Goal: Task Accomplishment & Management: Manage account settings

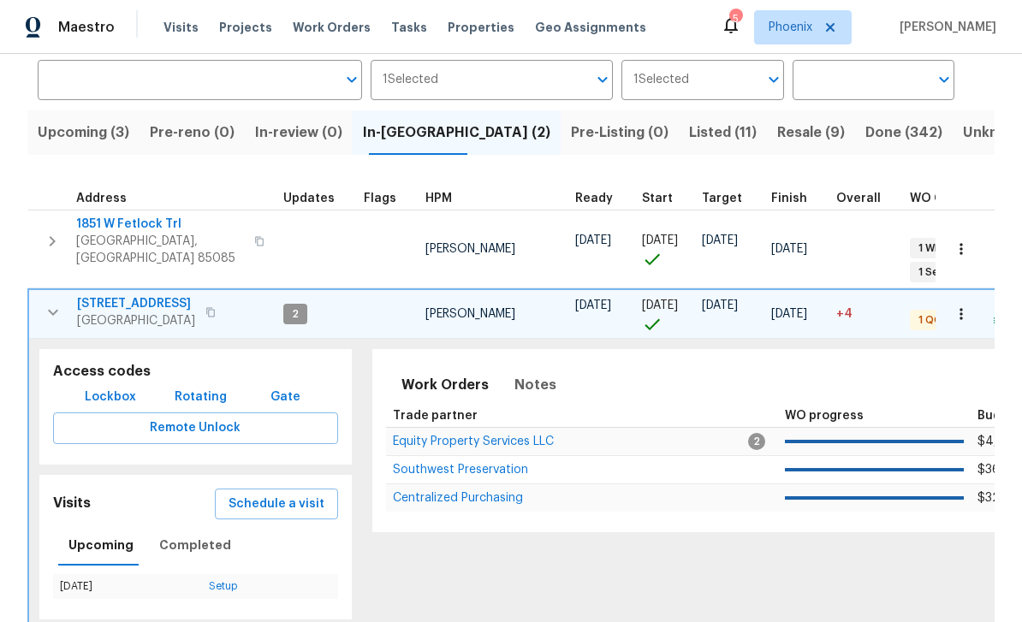
scroll to position [131, 0]
click at [499, 436] on span "Equity Property Services LLC" at bounding box center [473, 442] width 161 height 12
click at [488, 493] on span "Centralized Purchasing" at bounding box center [458, 499] width 130 height 12
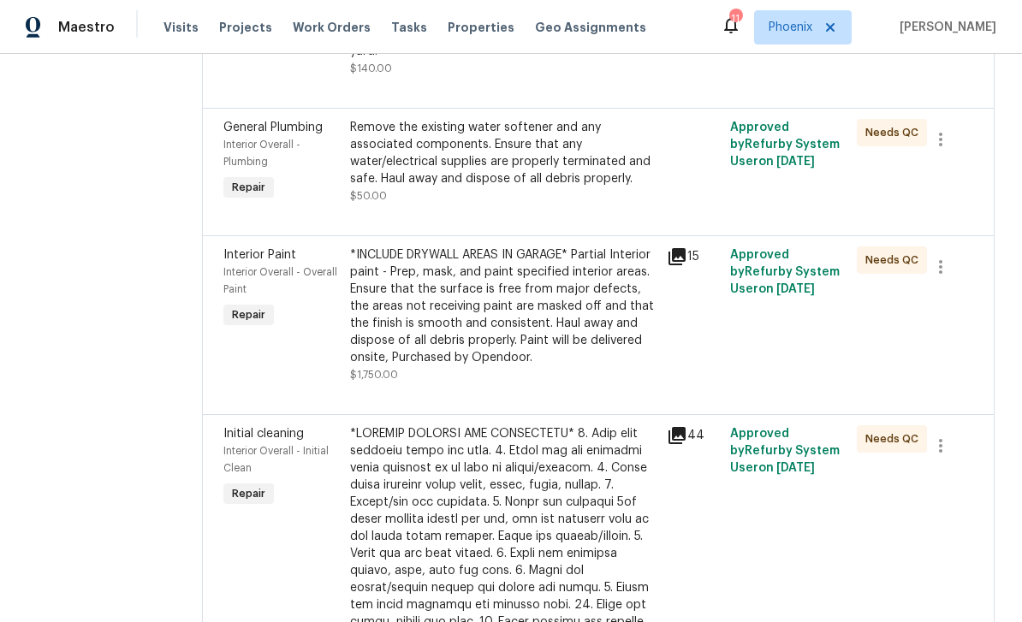
scroll to position [1090, 0]
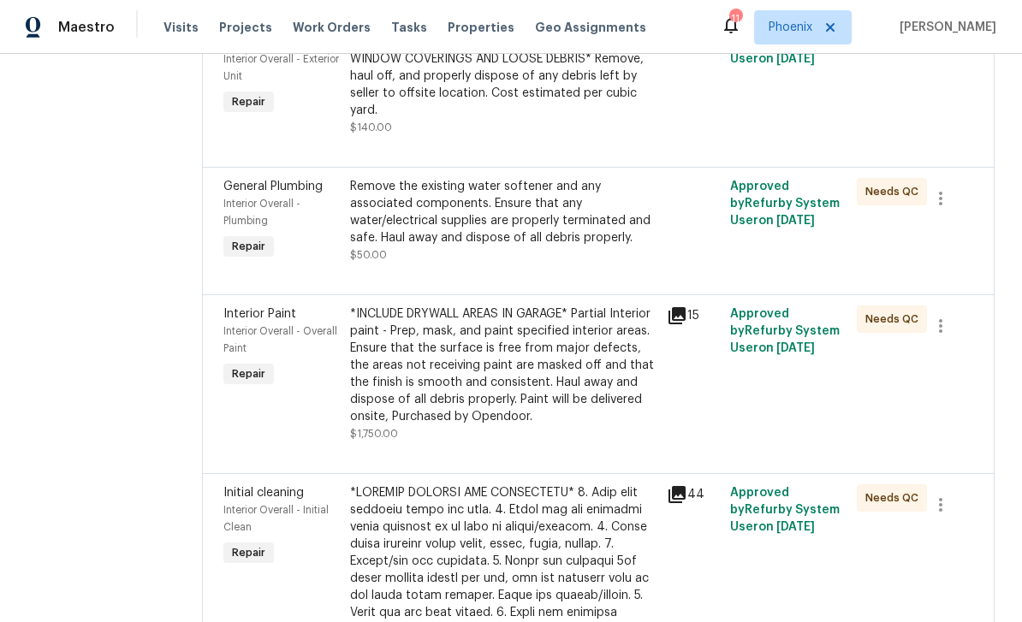
click at [671, 484] on icon at bounding box center [677, 494] width 21 height 21
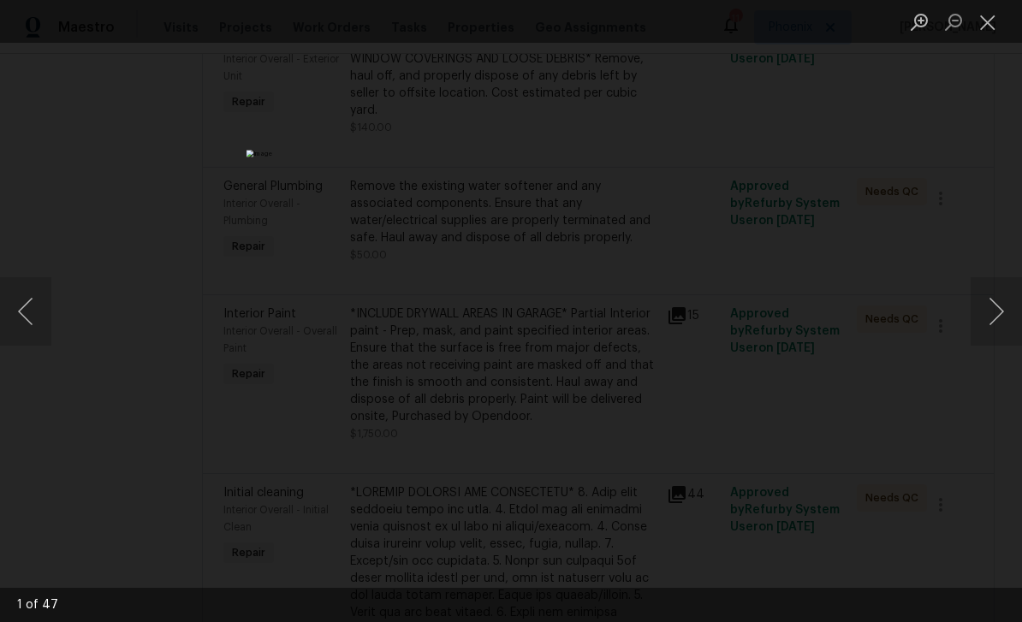
click at [996, 306] on button "Next image" at bounding box center [995, 311] width 51 height 68
click at [1004, 309] on button "Next image" at bounding box center [995, 311] width 51 height 68
click at [21, 312] on button "Previous image" at bounding box center [25, 311] width 51 height 68
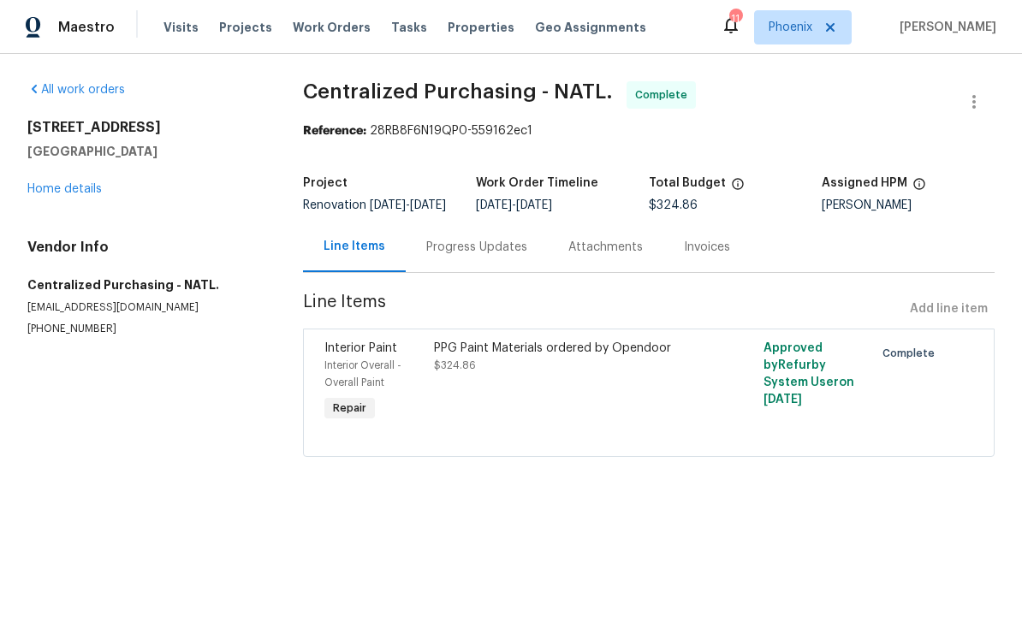
click at [101, 193] on link "Home details" at bounding box center [64, 189] width 74 height 12
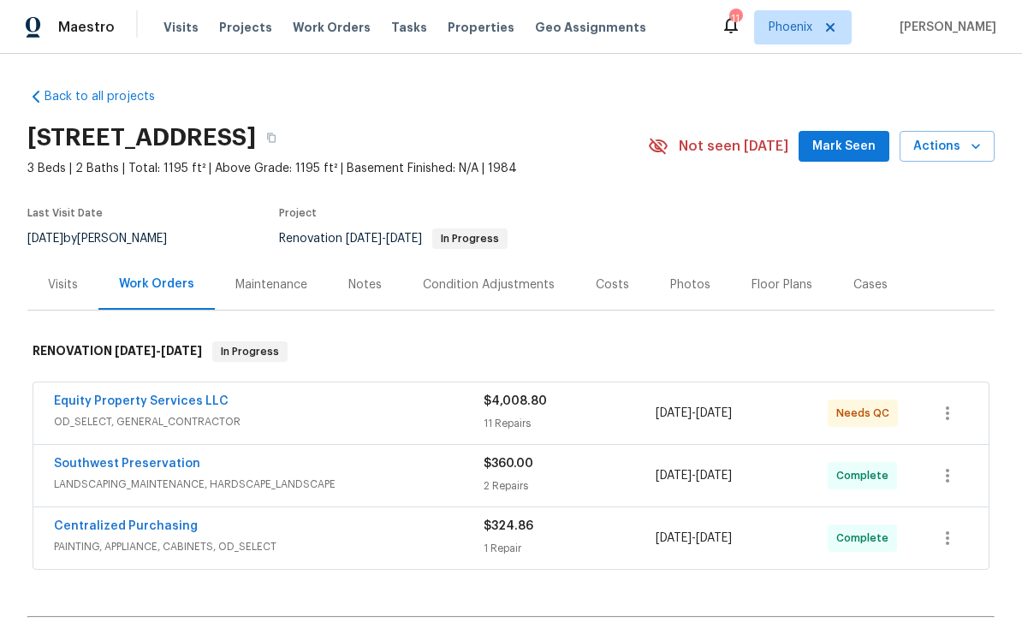
click at [852, 159] on button "Mark Seen" at bounding box center [843, 147] width 91 height 32
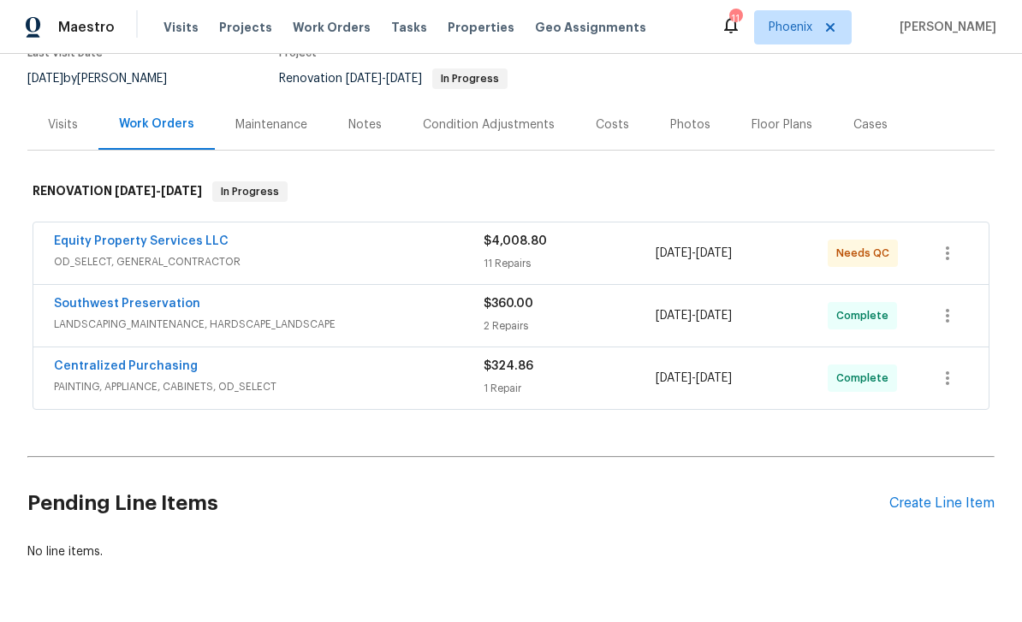
scroll to position [159, 0]
click at [199, 247] on link "Equity Property Services LLC" at bounding box center [141, 242] width 175 height 12
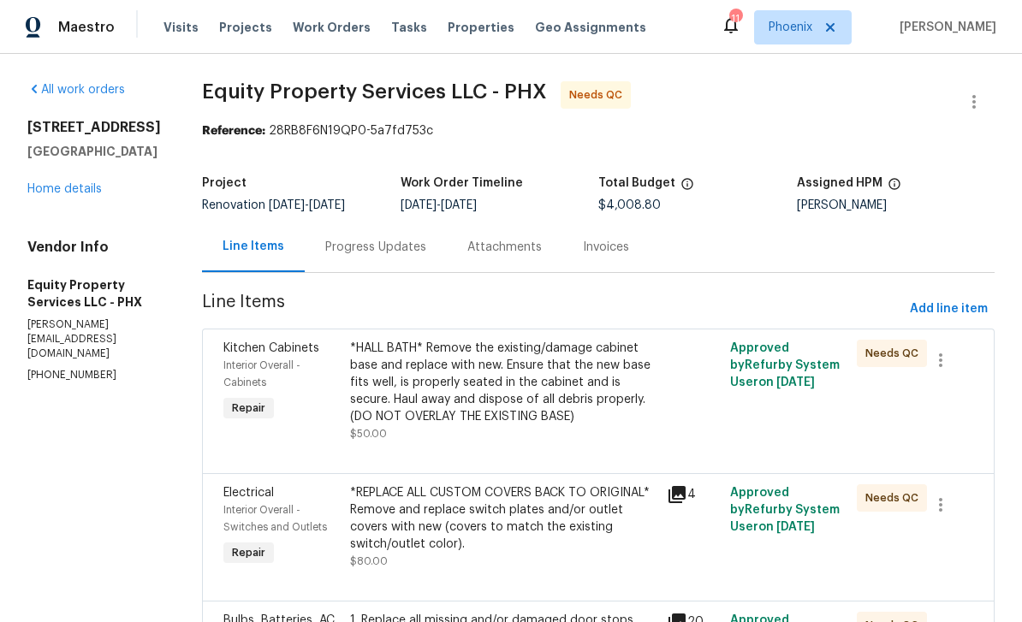
click at [369, 246] on div "Progress Updates" at bounding box center [375, 247] width 101 height 17
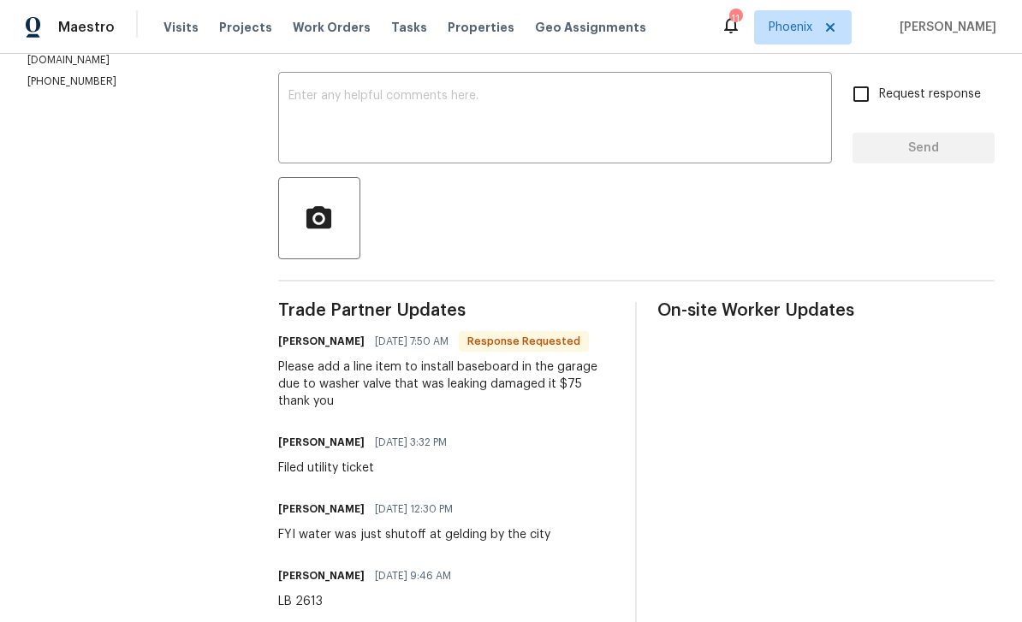
scroll to position [278, 0]
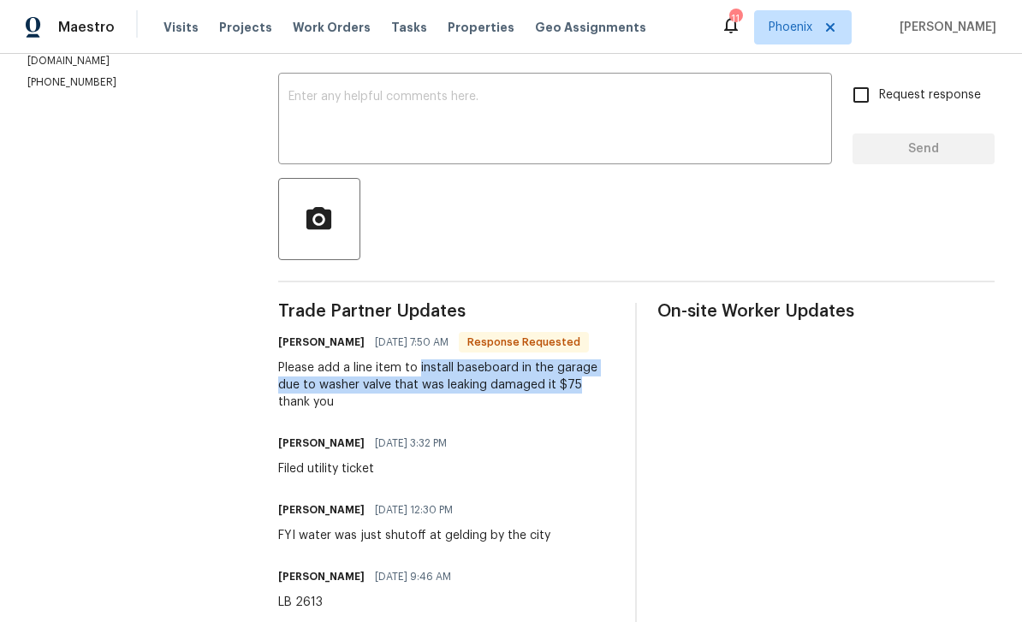
copy div "install baseboard in the garage due to washer valve that was leaking damaged it…"
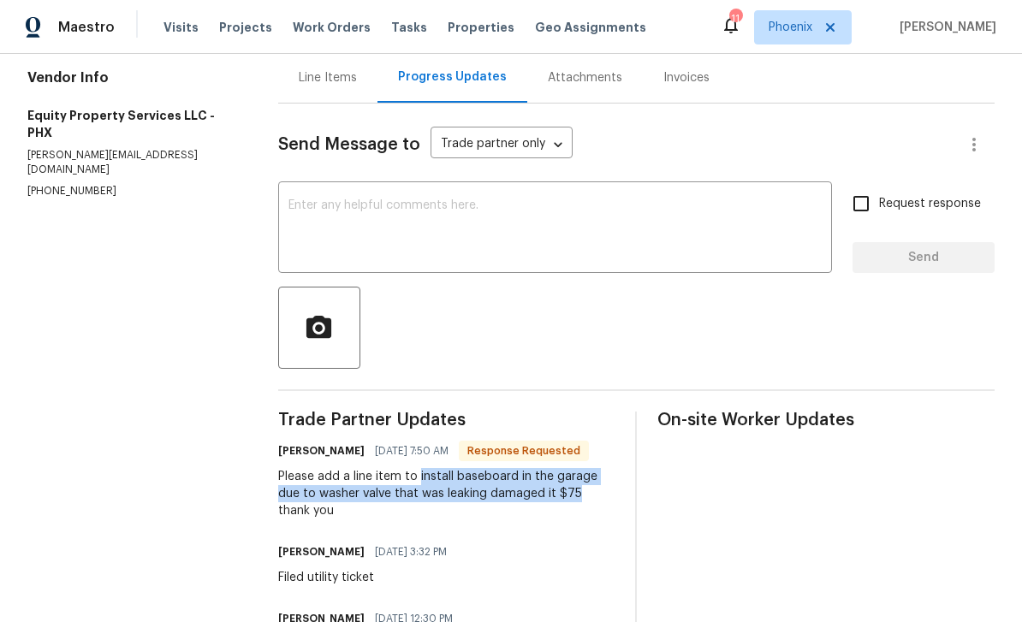
scroll to position [45, 0]
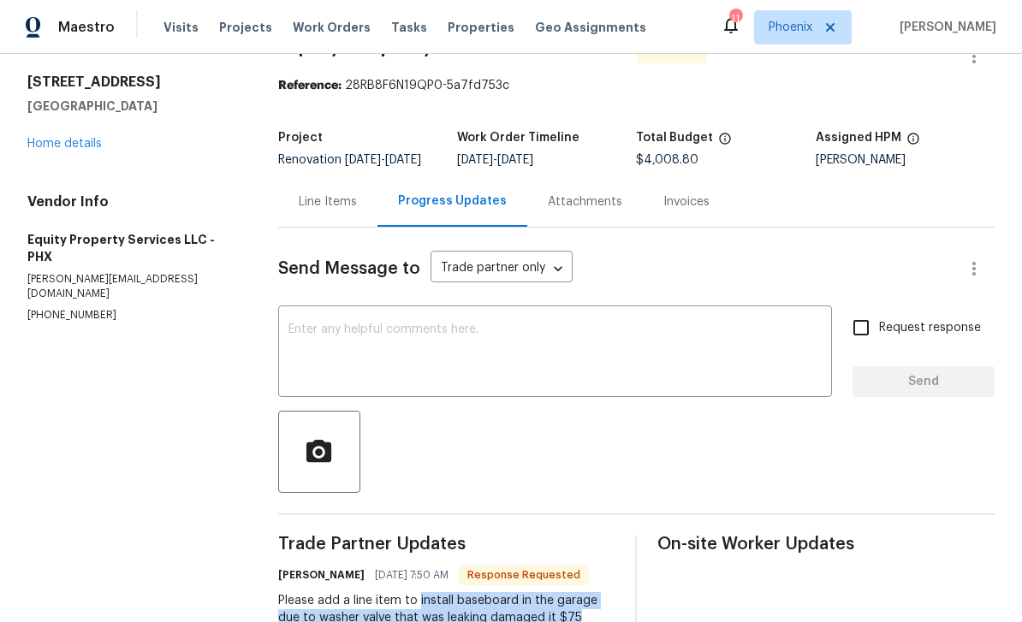
click at [347, 204] on div "Line Items" at bounding box center [328, 201] width 58 height 17
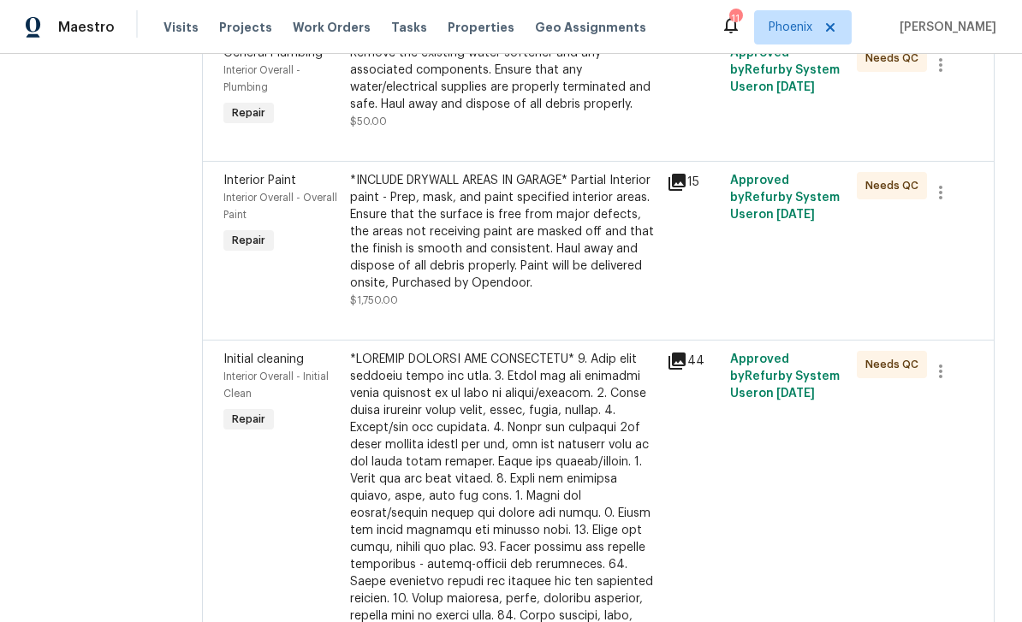
scroll to position [1125, 0]
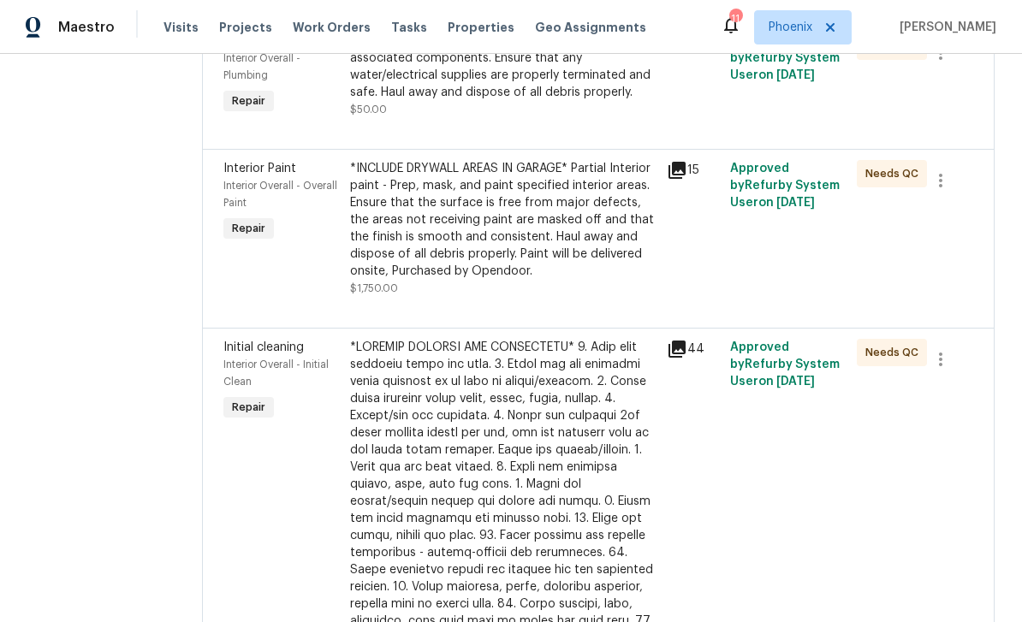
click at [495, 222] on div "*INCLUDE DRYWALL AREAS IN GARAGE* Partial Interior paint - Prep, mask, and pain…" at bounding box center [503, 220] width 306 height 120
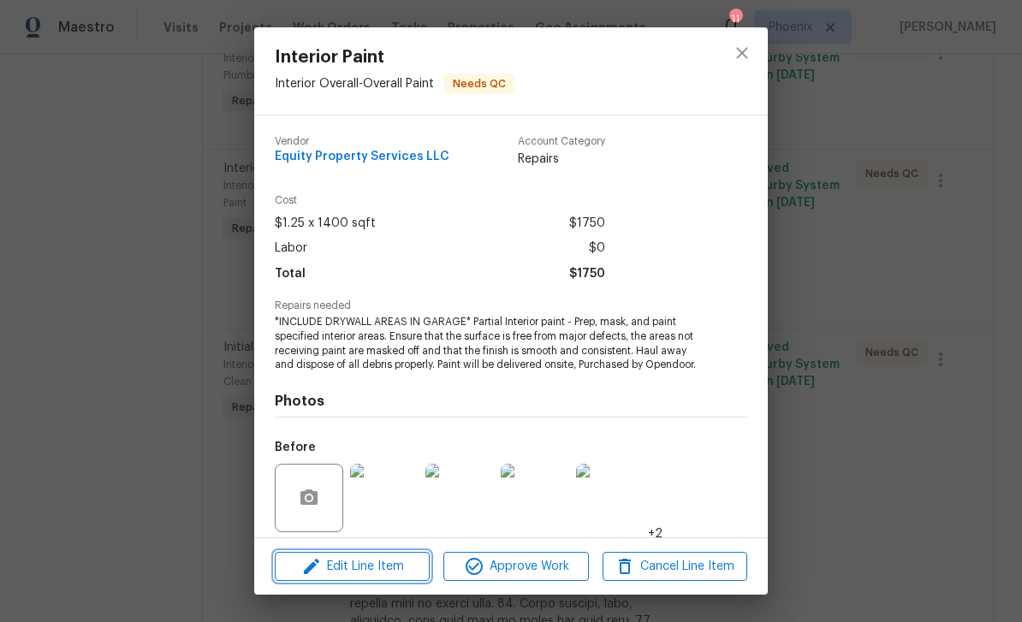
click at [407, 566] on span "Edit Line Item" at bounding box center [352, 566] width 145 height 21
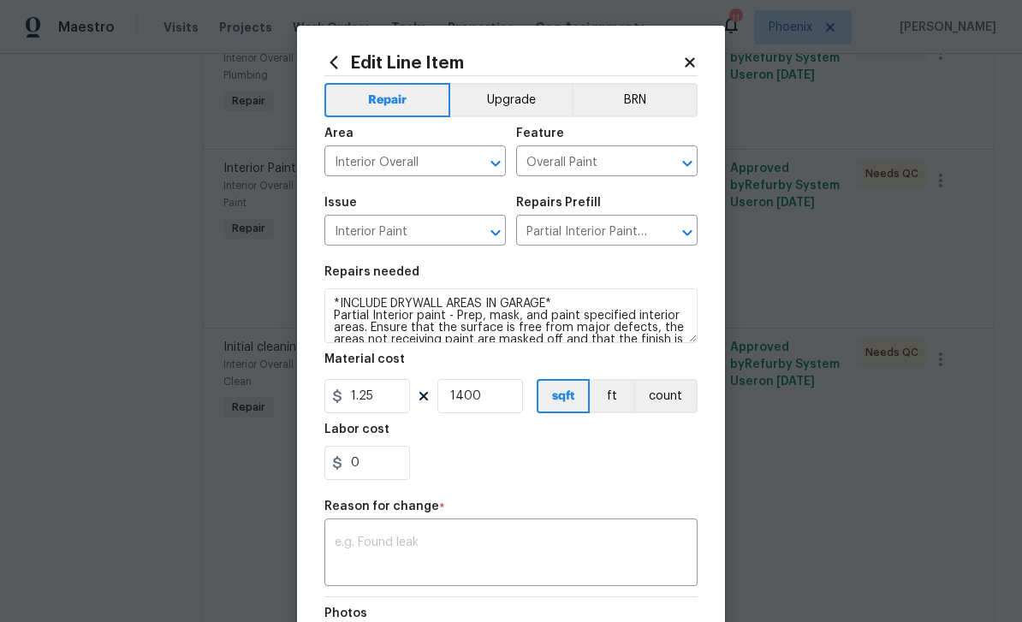
click at [435, 553] on textarea at bounding box center [511, 554] width 353 height 36
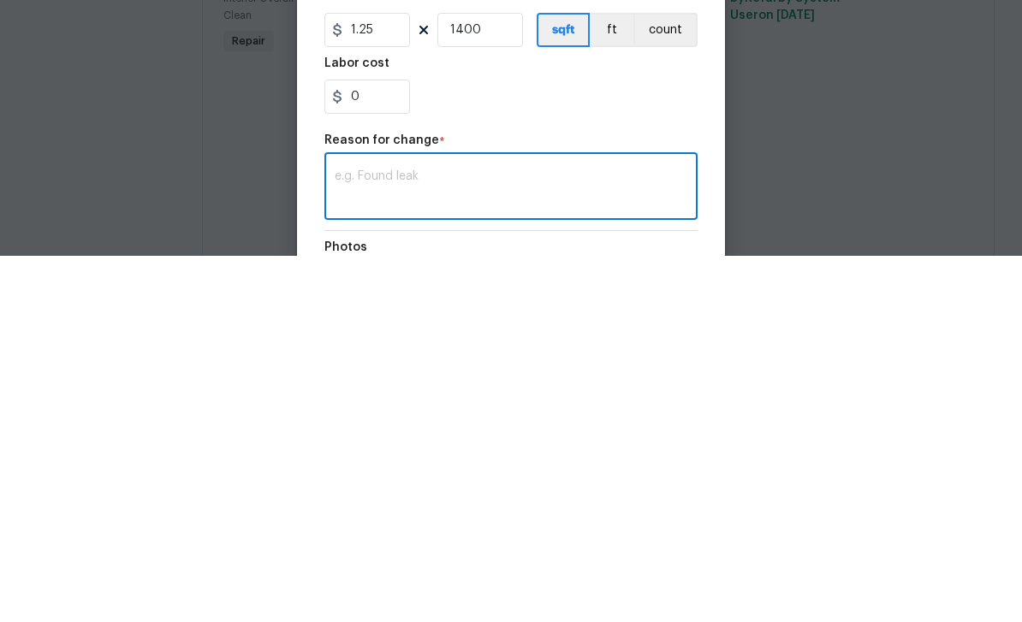
click at [407, 536] on textarea at bounding box center [511, 554] width 353 height 36
paste textarea "install baseboard in the garage due to washer valve that was leaking damaged it…"
type textarea "install baseboard in the garage due to washer valve that was leaking damaged it…"
click at [394, 446] on input "0" at bounding box center [367, 463] width 86 height 34
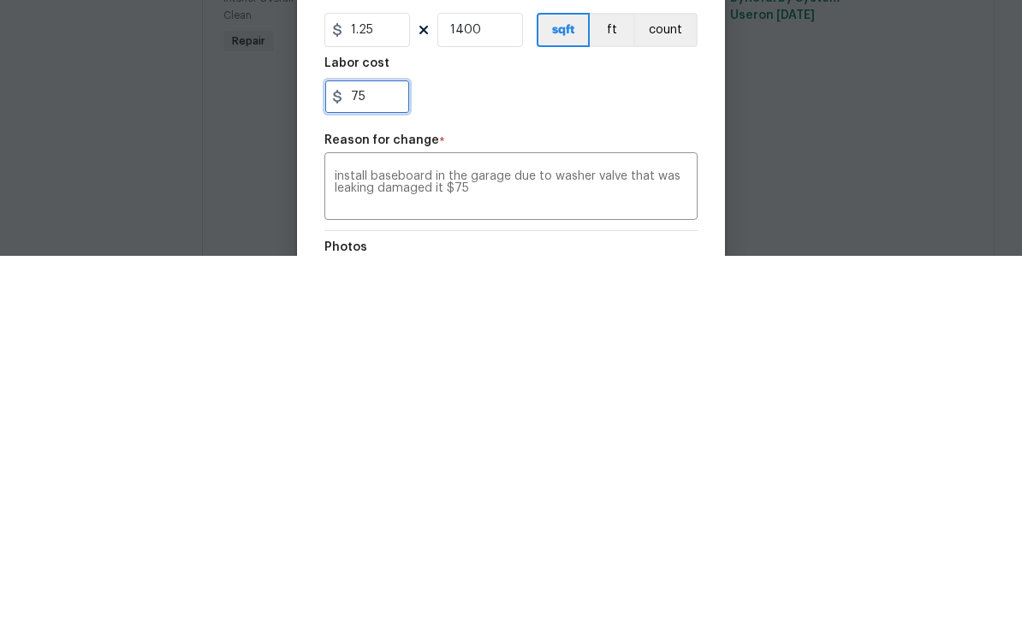
type input "75"
click at [565, 446] on div "75" at bounding box center [510, 463] width 373 height 34
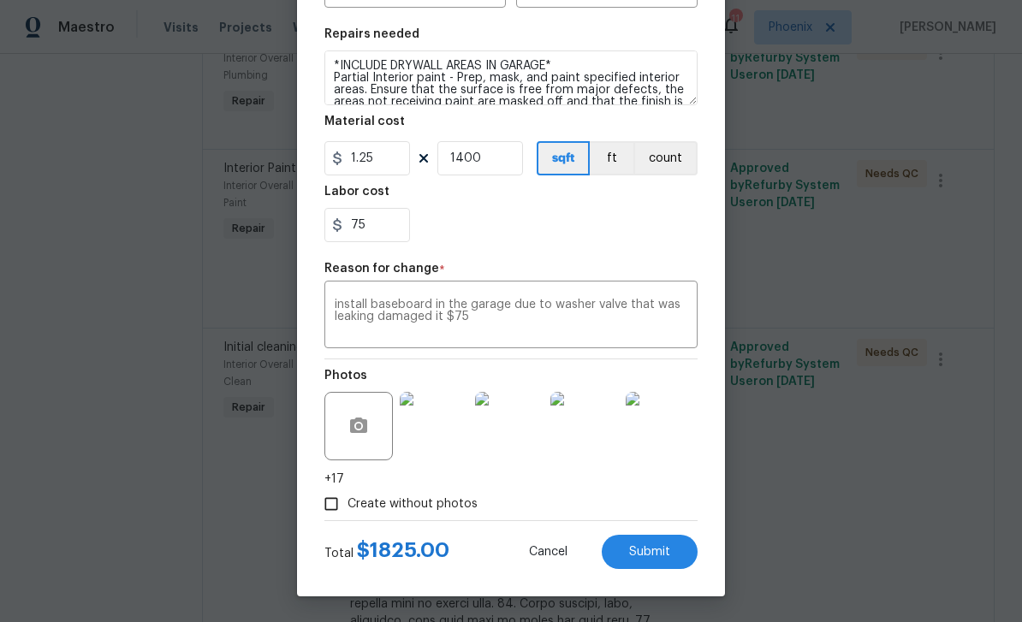
scroll to position [241, 0]
click at [656, 551] on span "Submit" at bounding box center [649, 552] width 41 height 13
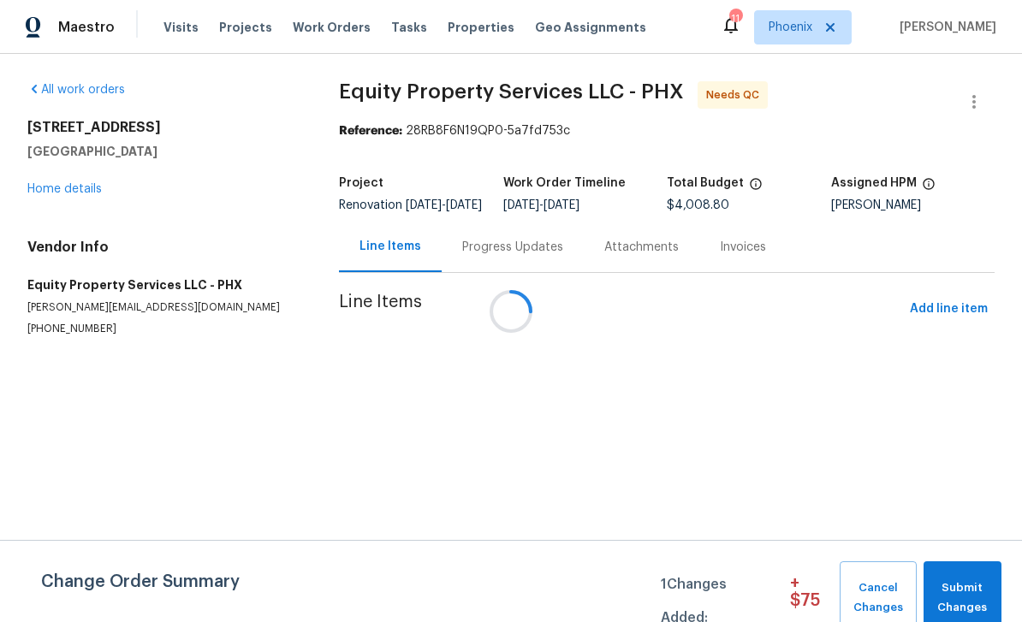
scroll to position [0, 0]
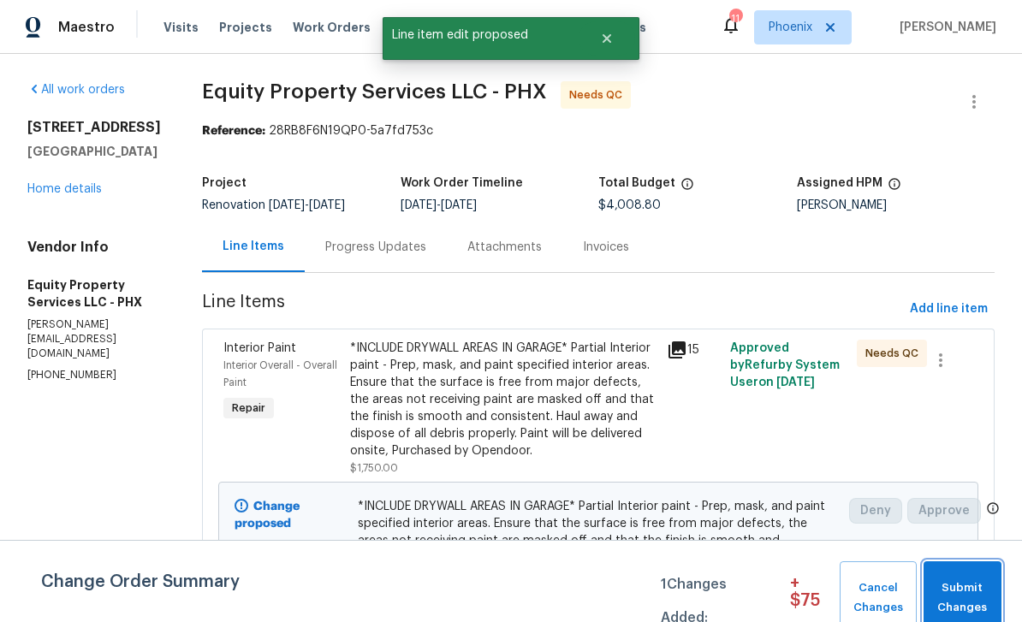
click at [966, 599] on span "Submit Changes" at bounding box center [962, 597] width 61 height 39
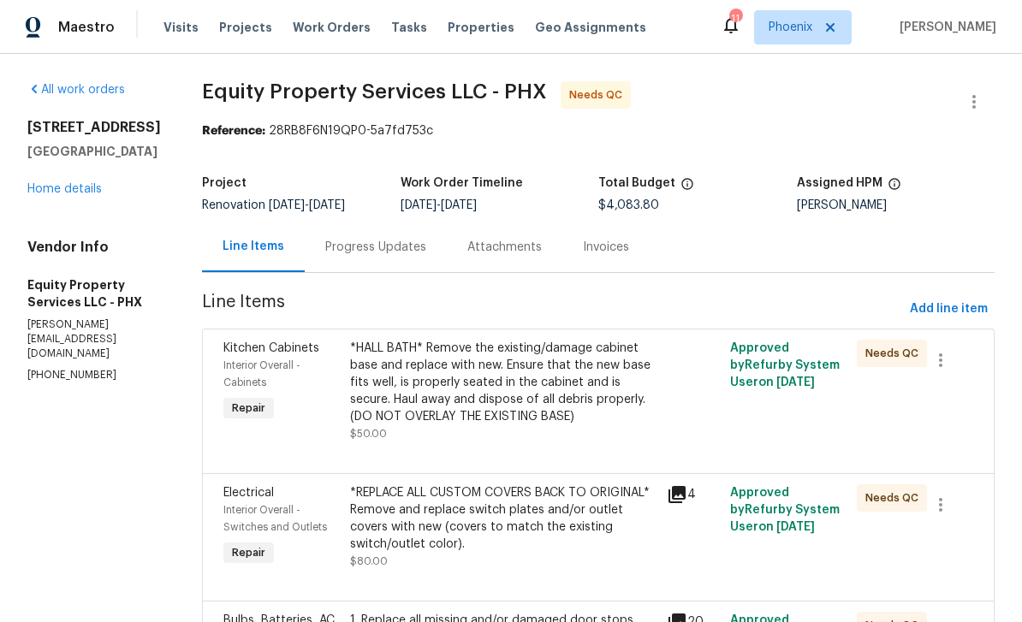
click at [363, 240] on div "Progress Updates" at bounding box center [375, 247] width 101 height 17
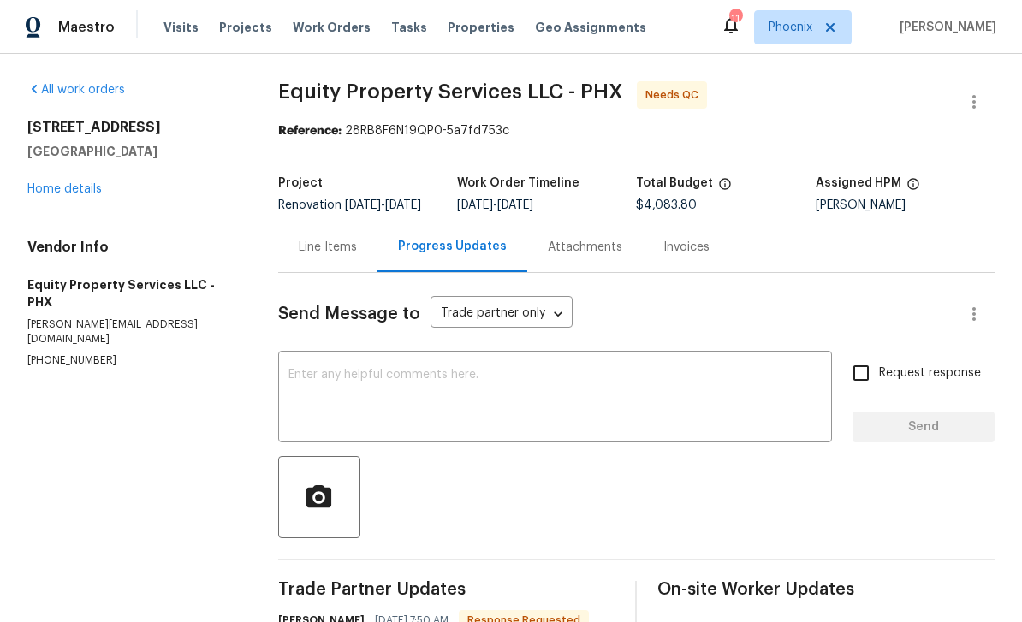
click at [383, 408] on textarea at bounding box center [554, 399] width 533 height 60
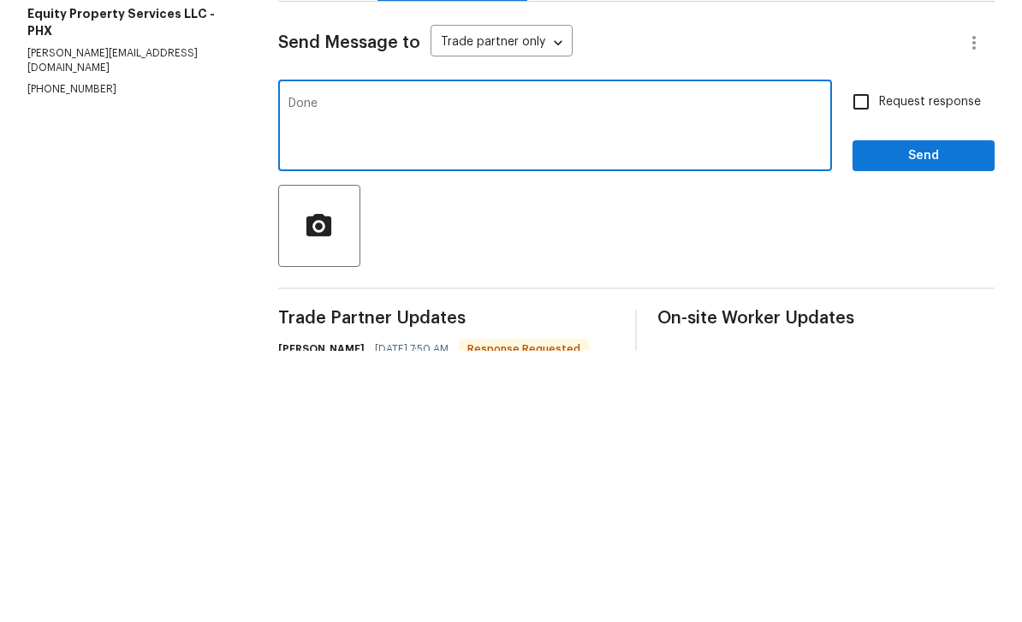
type textarea "Done"
click at [930, 417] on span "Send" at bounding box center [923, 427] width 115 height 21
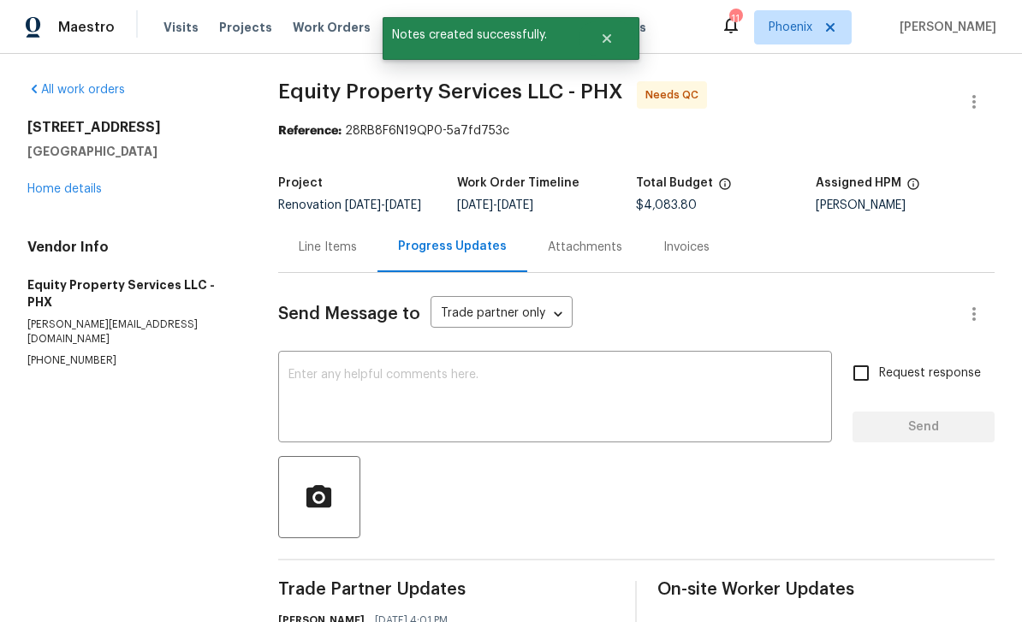
click at [82, 183] on link "Home details" at bounding box center [64, 189] width 74 height 12
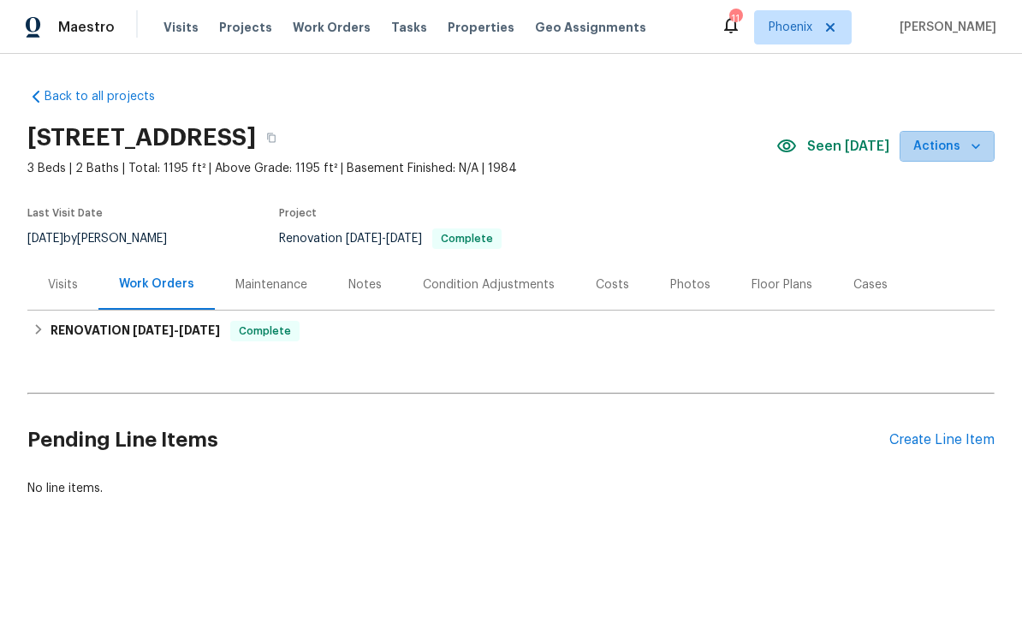
click at [974, 148] on icon "button" at bounding box center [975, 146] width 17 height 17
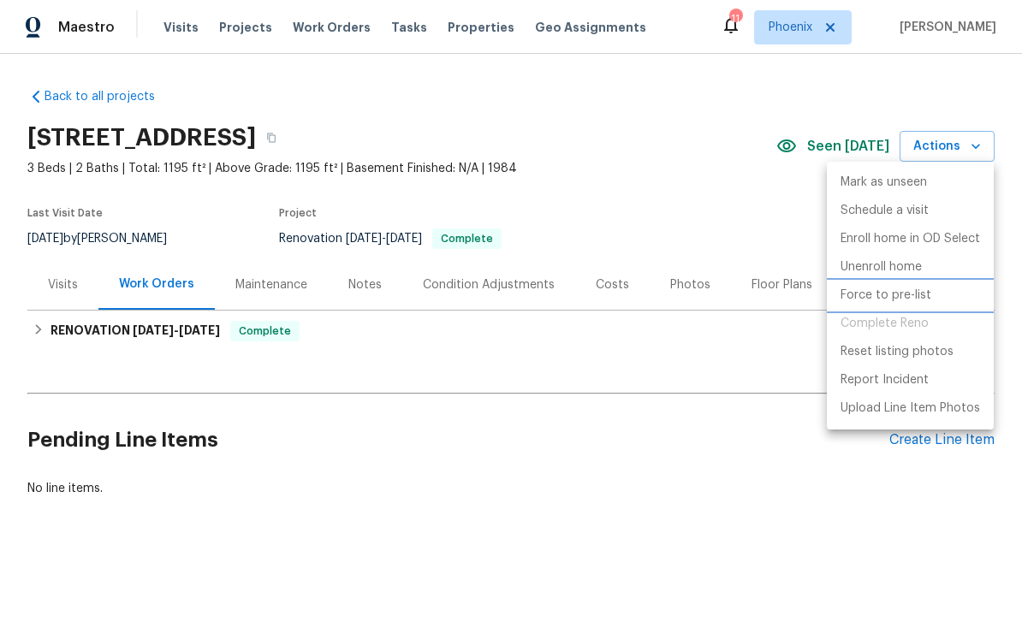
click at [900, 295] on p "Force to pre-list" at bounding box center [885, 296] width 91 height 18
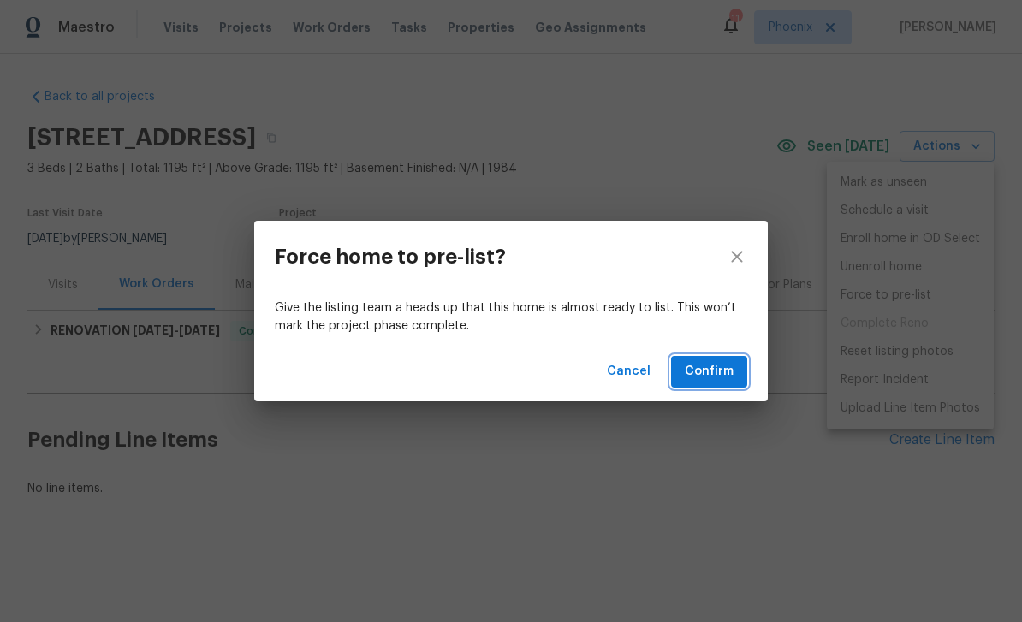
click at [720, 367] on span "Confirm" at bounding box center [708, 371] width 49 height 21
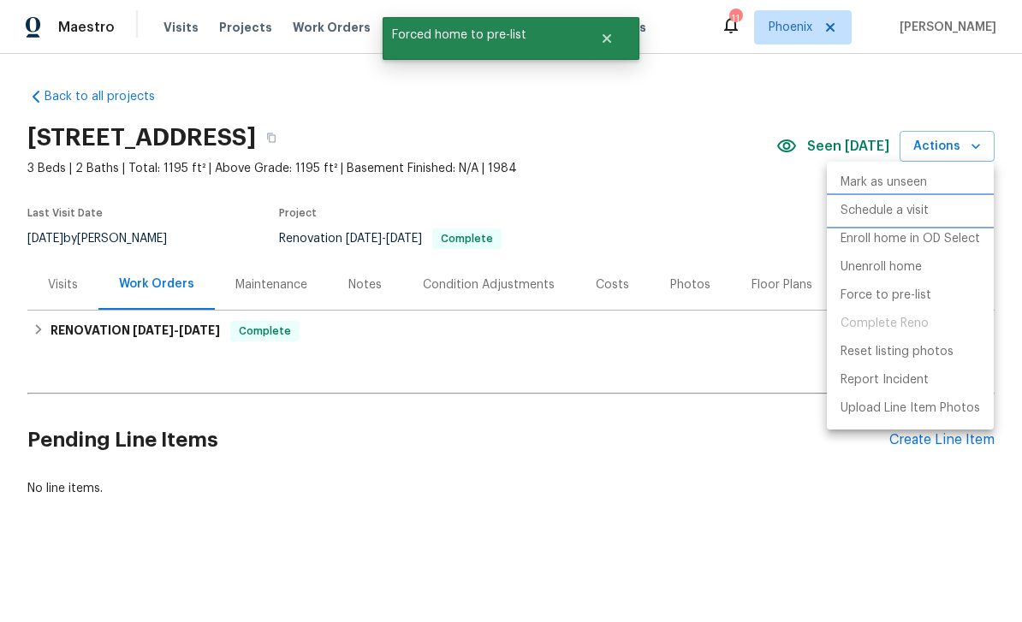
click at [899, 210] on p "Schedule a visit" at bounding box center [884, 211] width 88 height 18
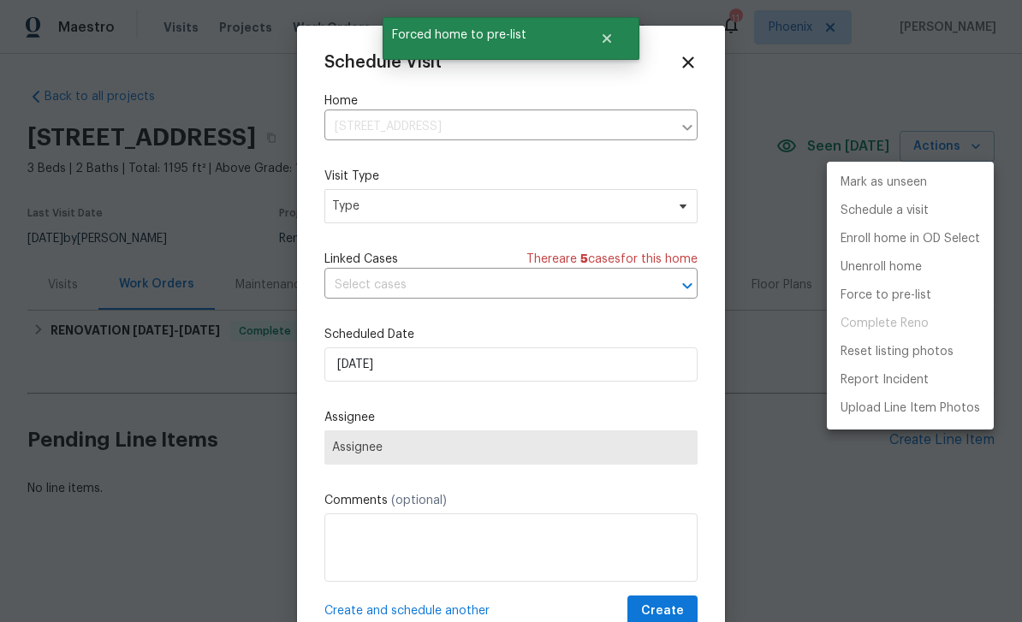
click at [477, 363] on div at bounding box center [511, 311] width 1022 height 622
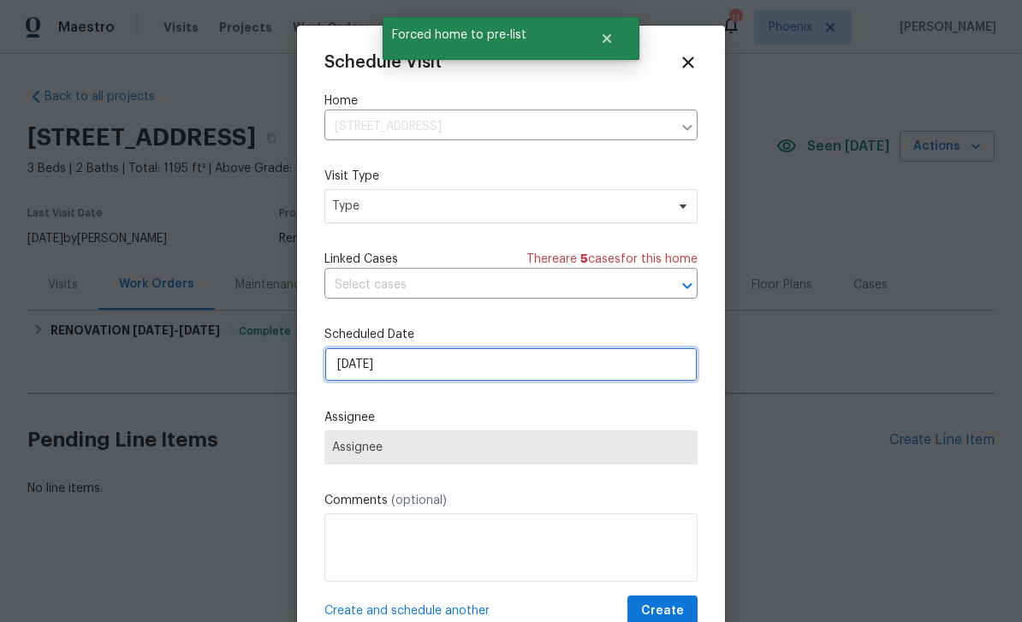
click at [473, 368] on input "8/13/2025" at bounding box center [510, 364] width 373 height 34
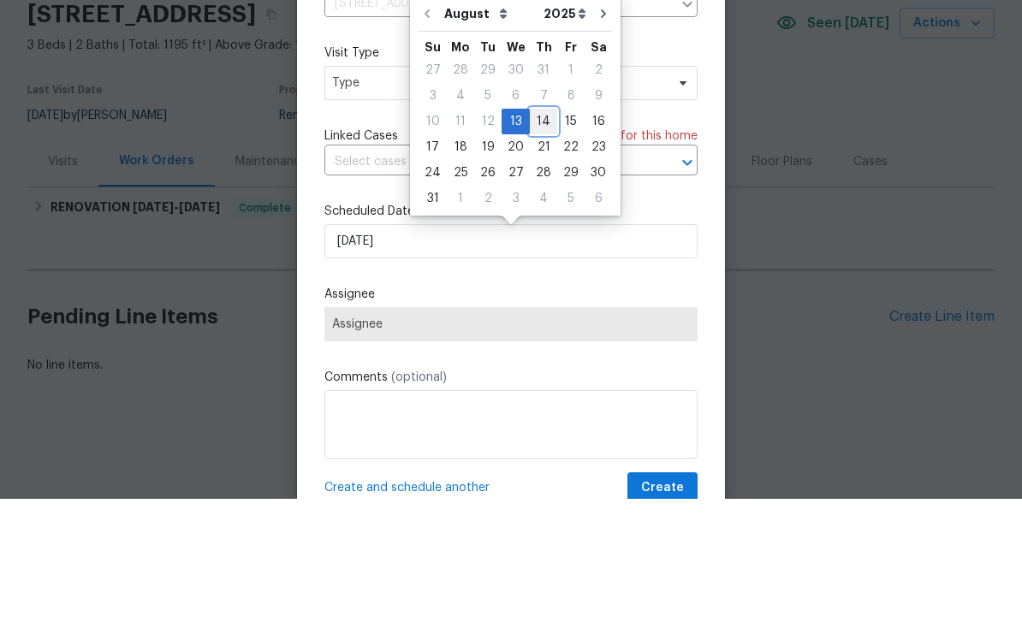
click at [542, 233] on div "14" at bounding box center [543, 245] width 27 height 24
type input "8/14/2025"
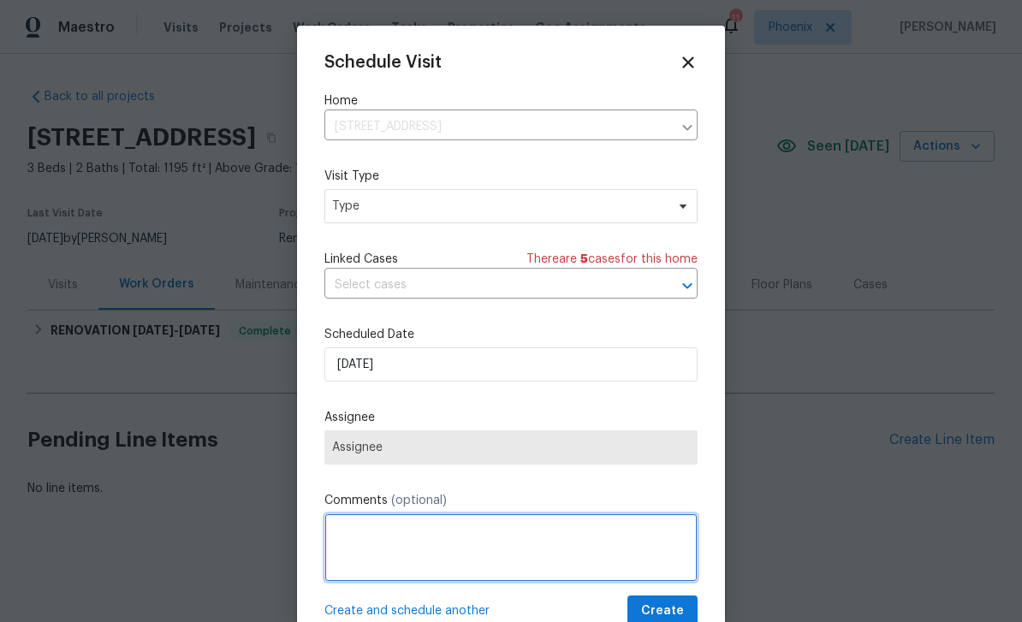
click at [445, 544] on textarea at bounding box center [510, 547] width 373 height 68
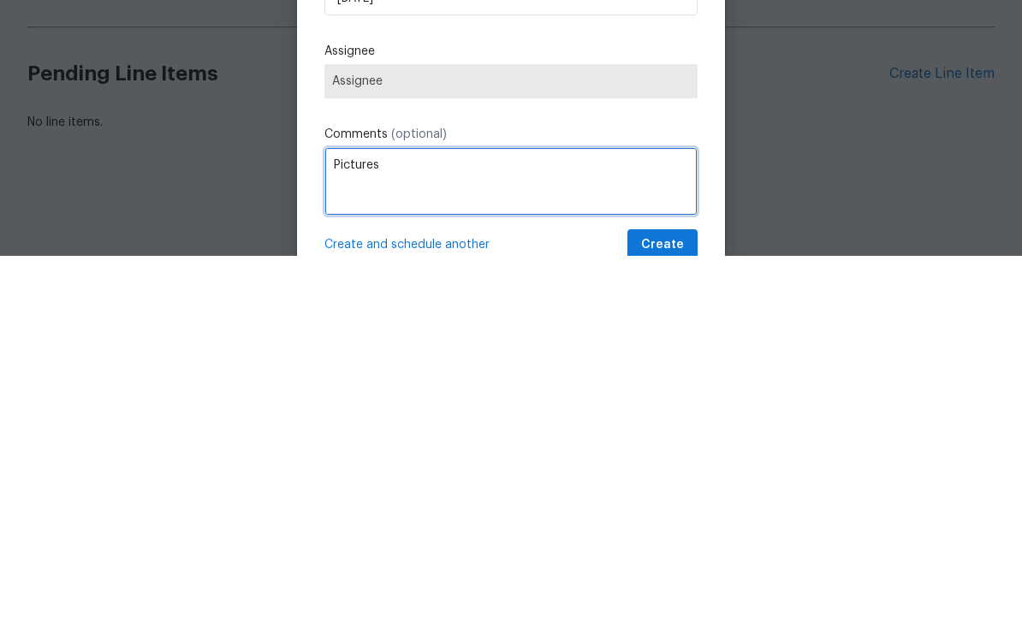
type textarea "Pictures"
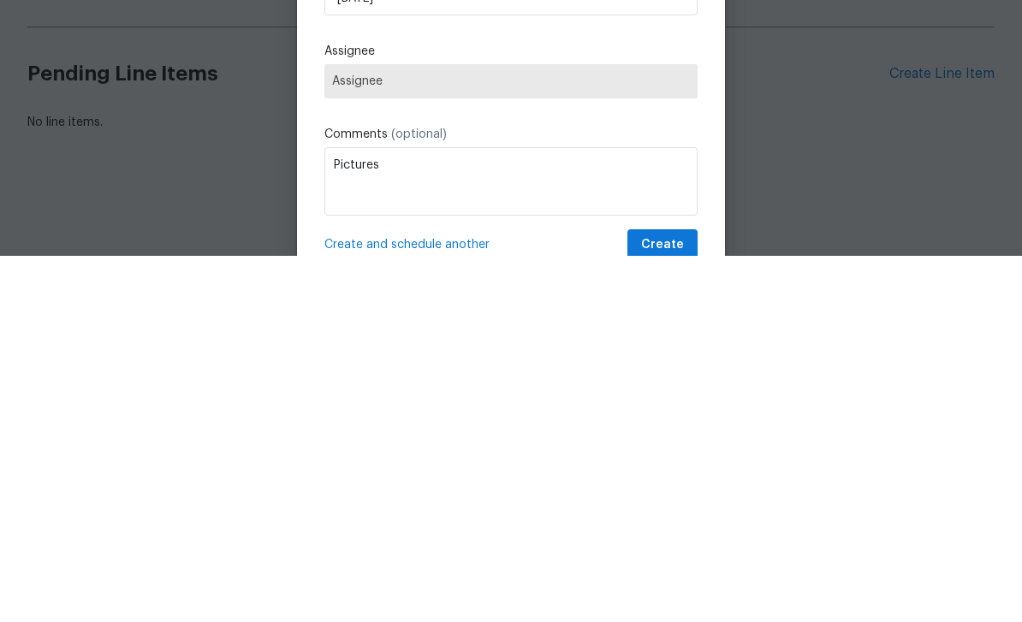
click at [640, 116] on div "Schedule Visit Home 4901 W Gelding Dr, Glendale, AZ 85306 ​ Visit Type Type Lin…" at bounding box center [510, 340] width 373 height 574
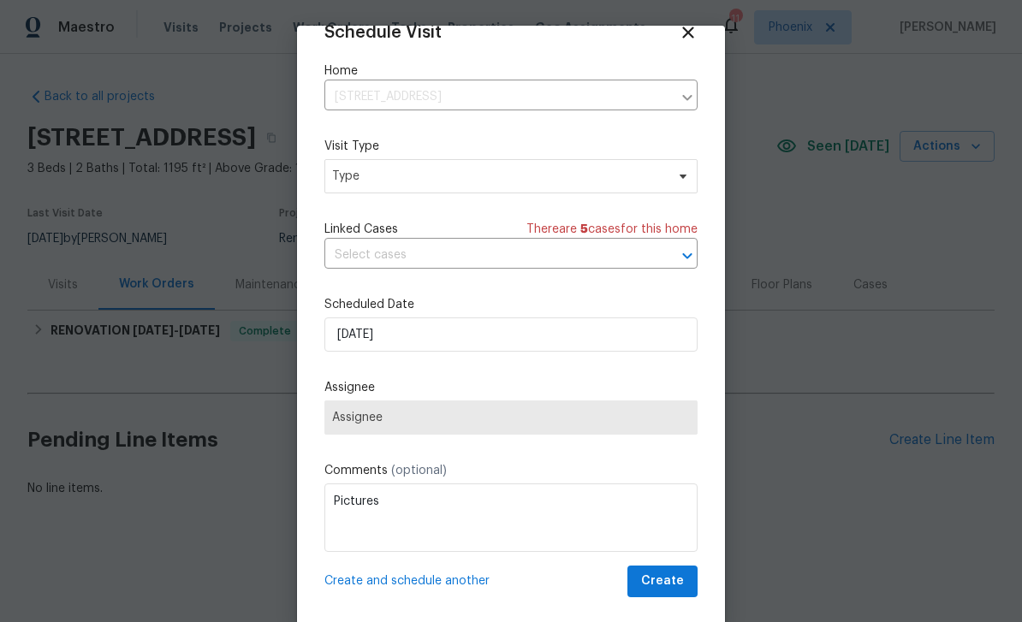
scroll to position [33, 0]
click at [678, 587] on span "Create" at bounding box center [662, 581] width 43 height 21
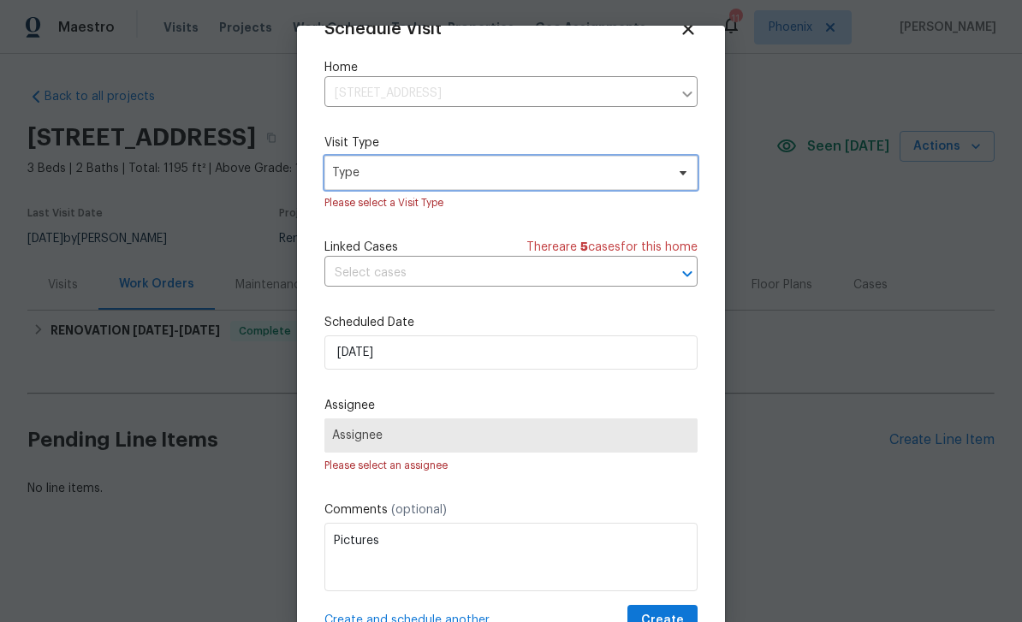
click at [437, 178] on span "Type" at bounding box center [498, 172] width 333 height 17
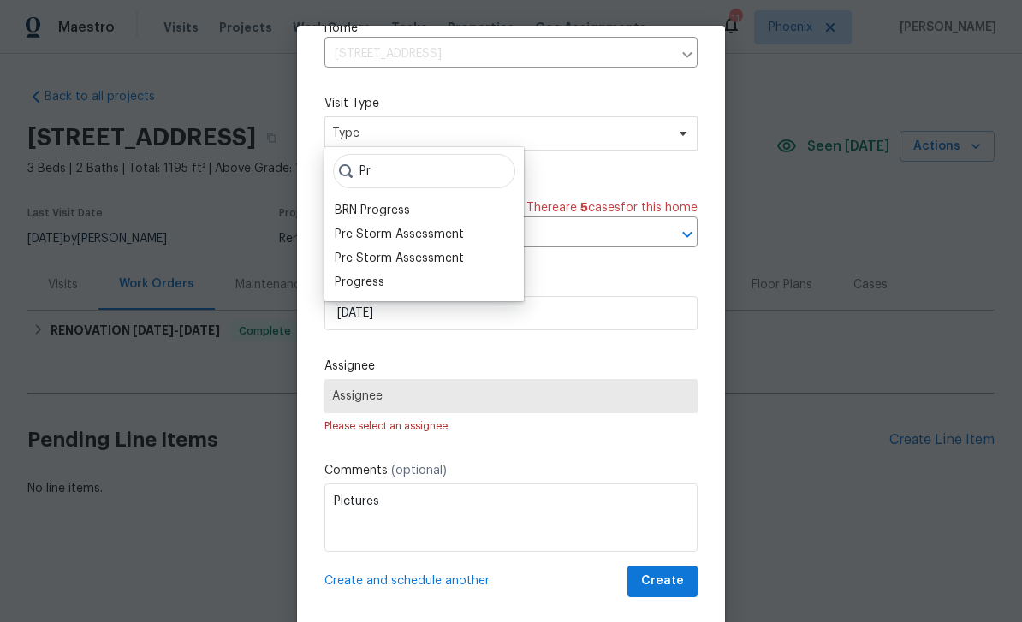
scroll to position [76, 0]
type input "Pr"
click at [377, 267] on div "Pre Storm Assessment" at bounding box center [399, 260] width 129 height 17
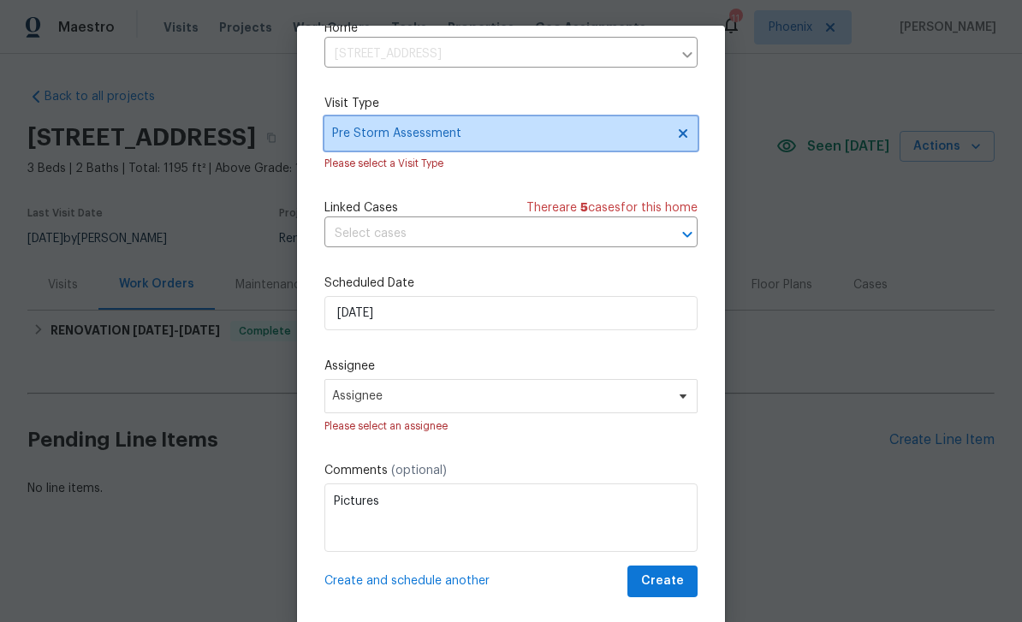
click at [529, 129] on span "Pre Storm Assessment" at bounding box center [498, 133] width 333 height 17
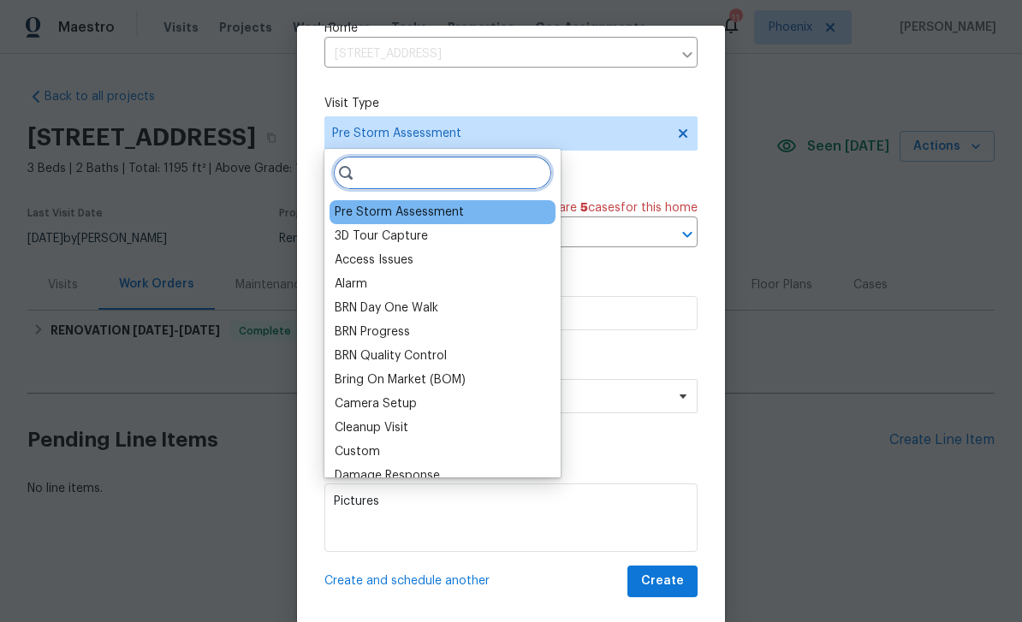
click at [402, 167] on input "search" at bounding box center [442, 173] width 219 height 34
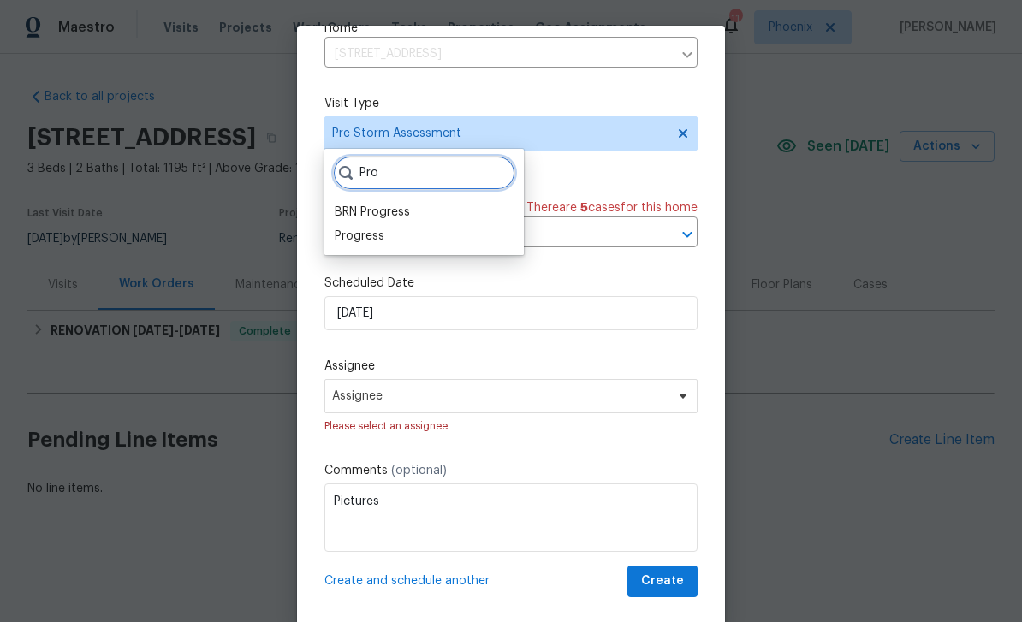
type input "Pro"
click at [361, 235] on div "Progress" at bounding box center [360, 236] width 50 height 17
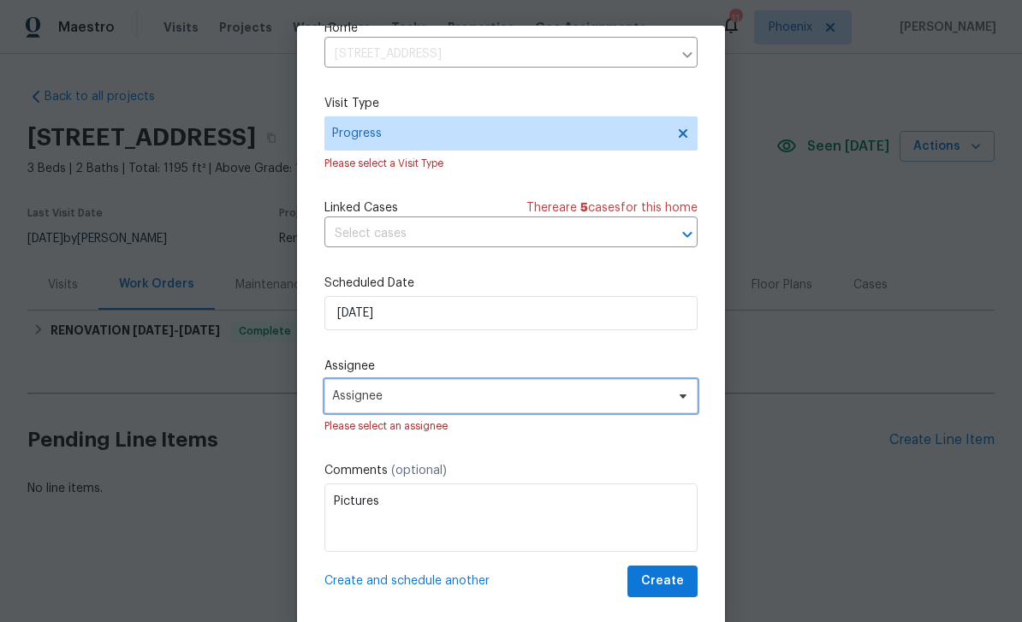
click at [542, 397] on span "Assignee" at bounding box center [499, 396] width 335 height 14
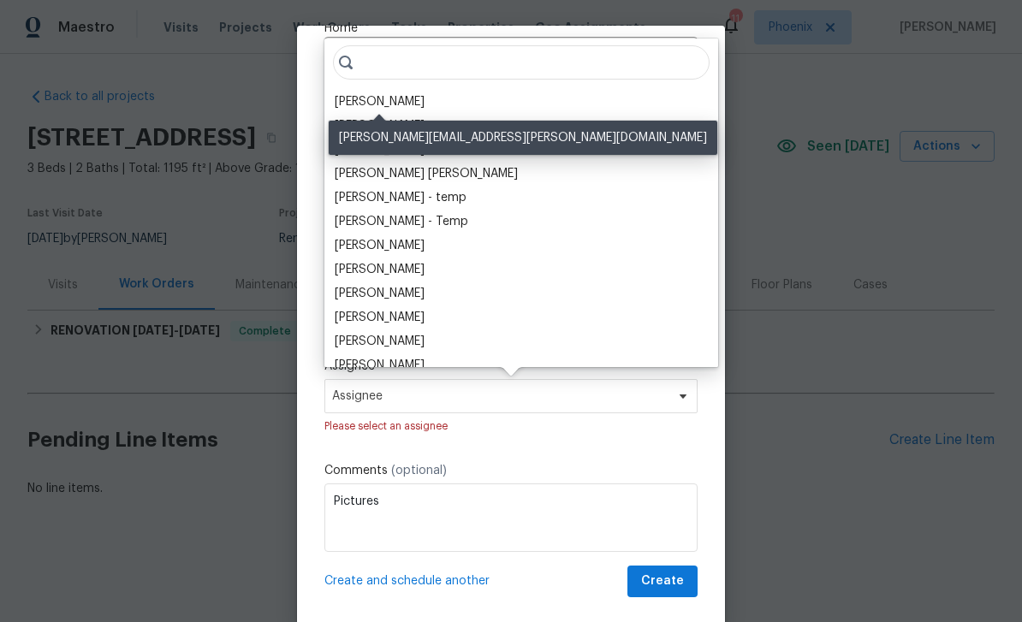
click at [418, 95] on div "[PERSON_NAME]" at bounding box center [380, 101] width 90 height 17
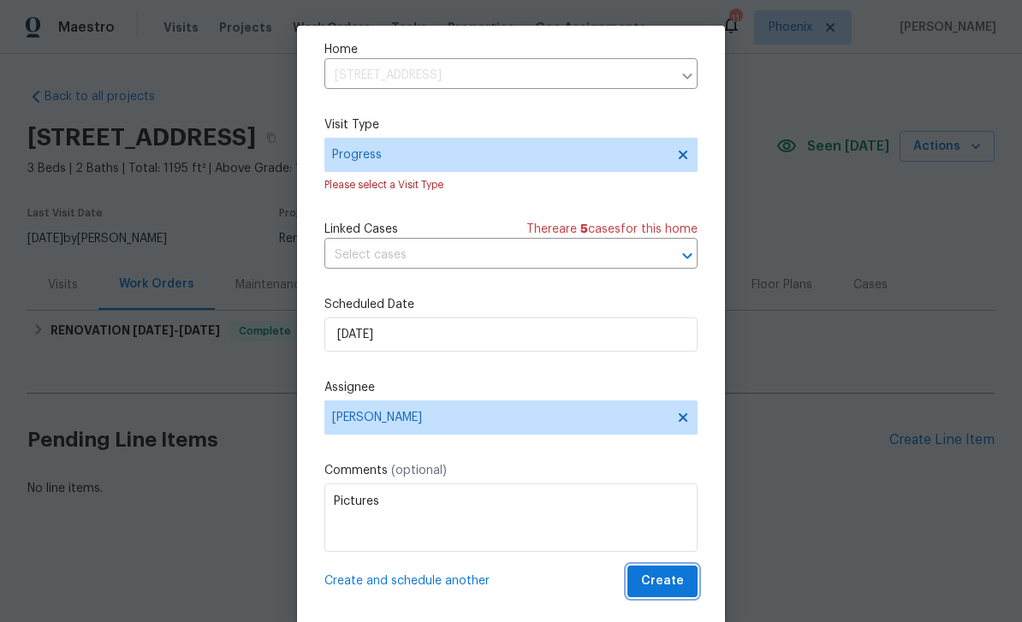
click at [673, 573] on span "Create" at bounding box center [662, 581] width 43 height 21
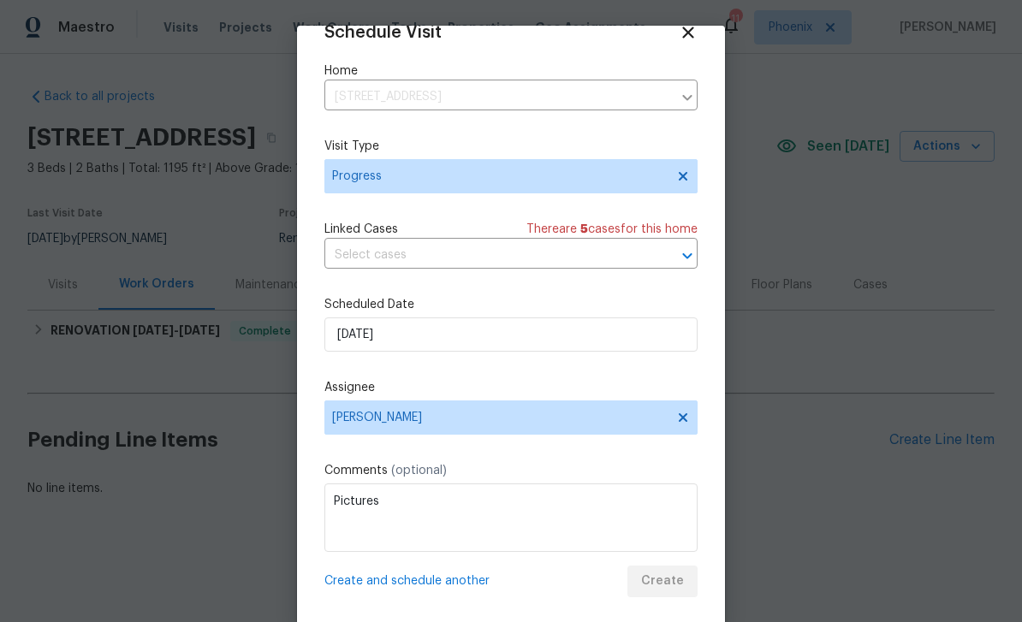
scroll to position [33, 0]
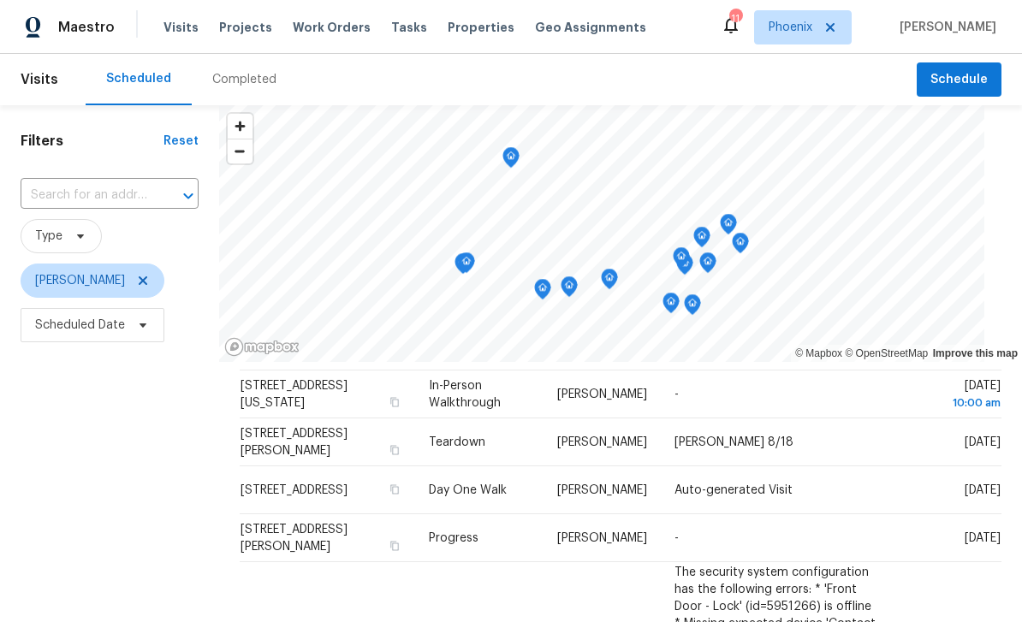
scroll to position [97, 0]
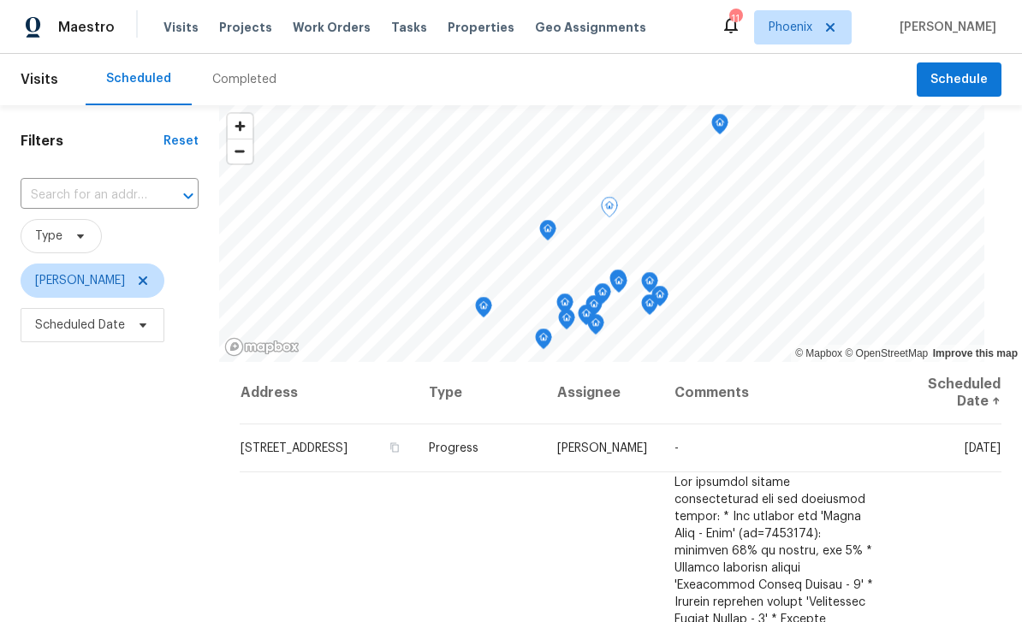
click at [0, 0] on icon at bounding box center [0, 0] width 0 height 0
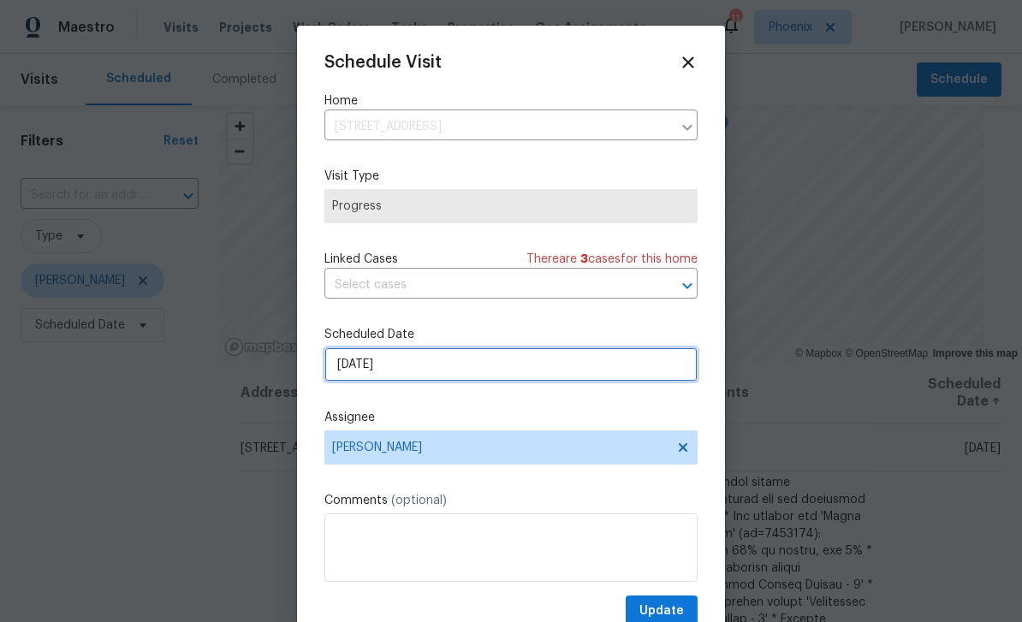
click at [472, 369] on input "[DATE]" at bounding box center [510, 364] width 373 height 34
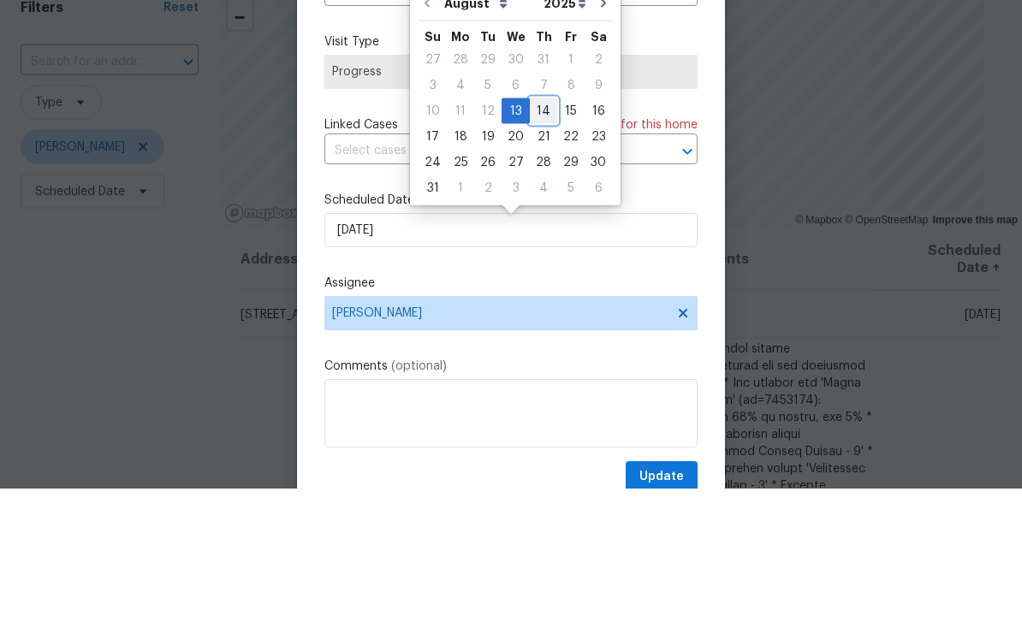
click at [538, 233] on div "14" at bounding box center [543, 245] width 27 height 24
type input "8/14/2025"
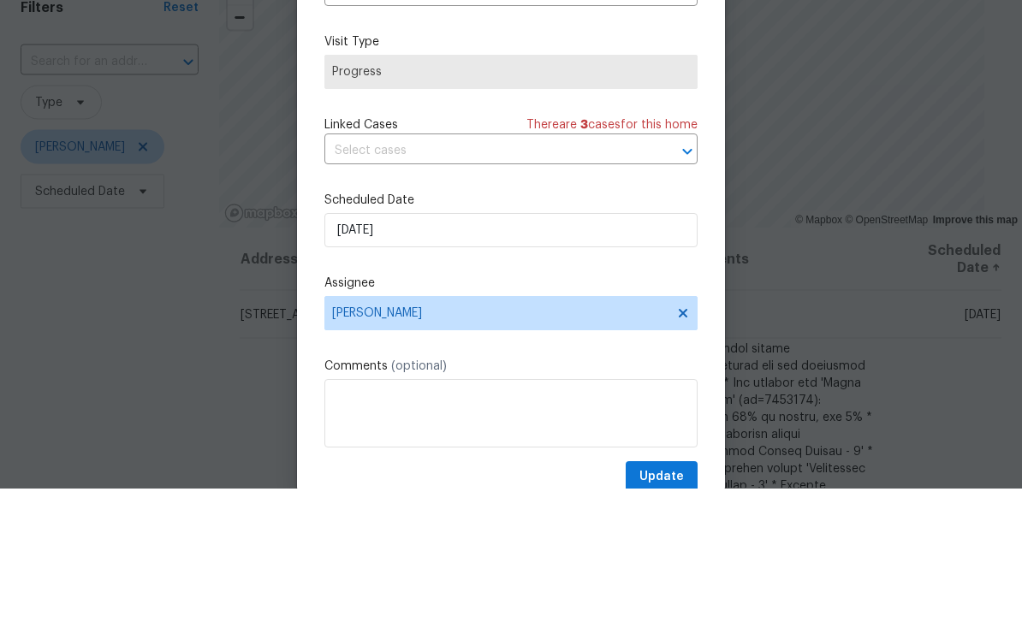
scroll to position [55, 0]
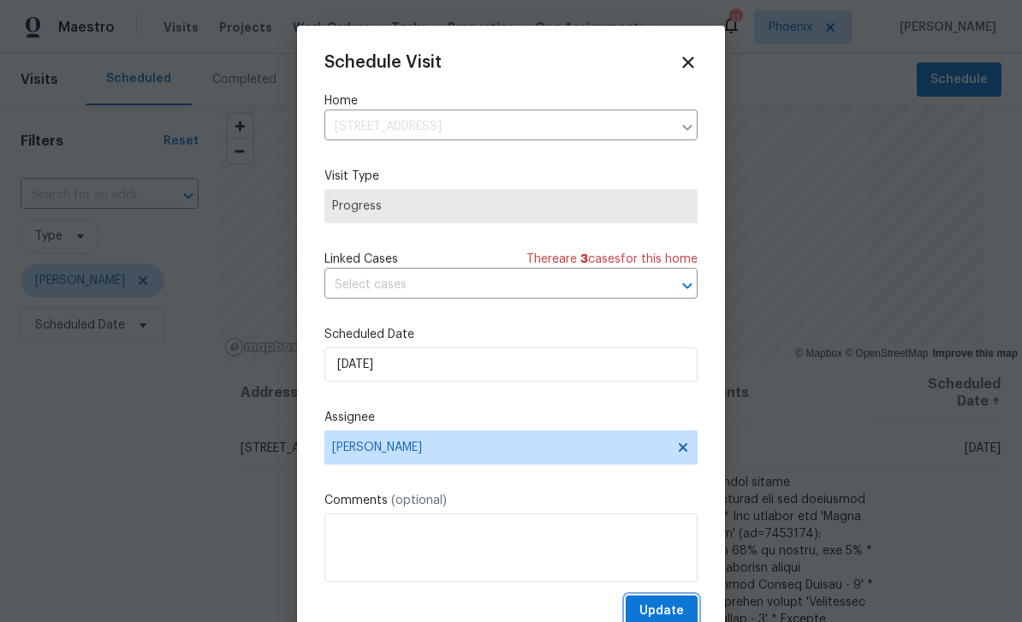
click at [672, 612] on span "Update" at bounding box center [661, 611] width 44 height 21
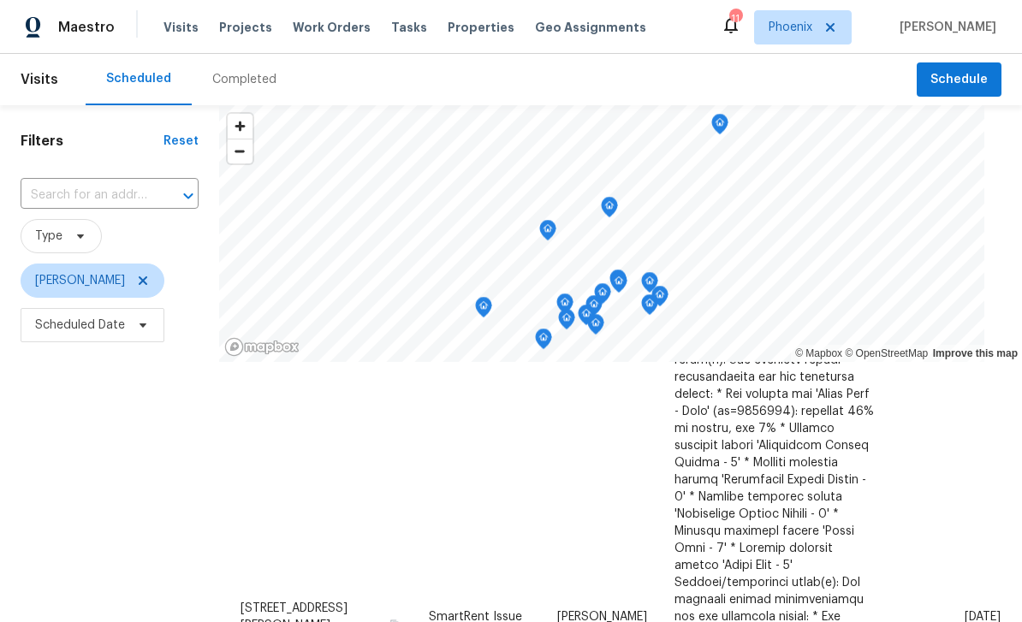
scroll to position [440, 0]
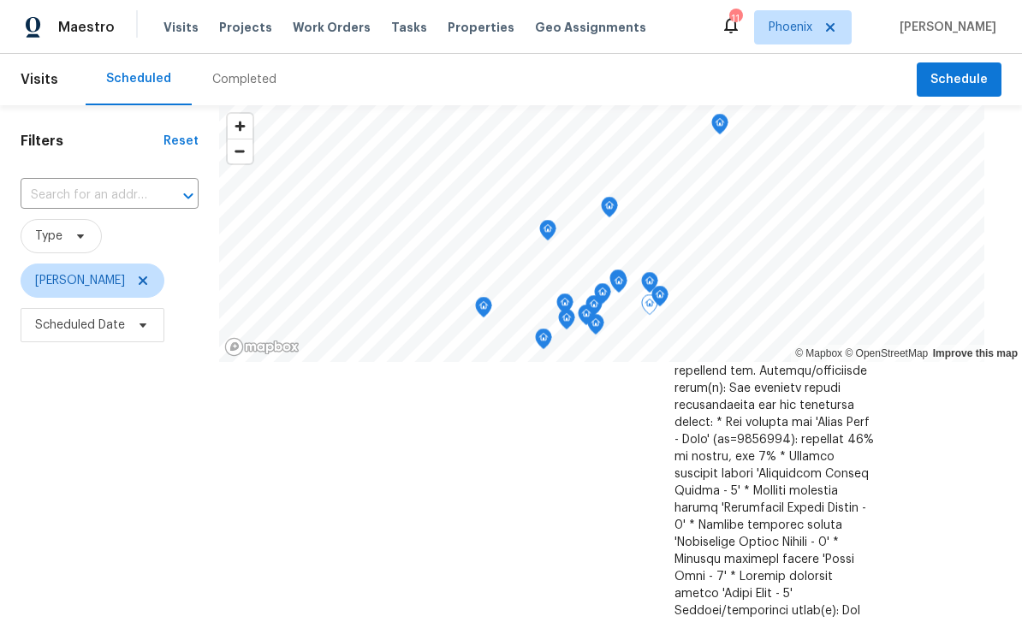
click at [0, 0] on icon at bounding box center [0, 0] width 0 height 0
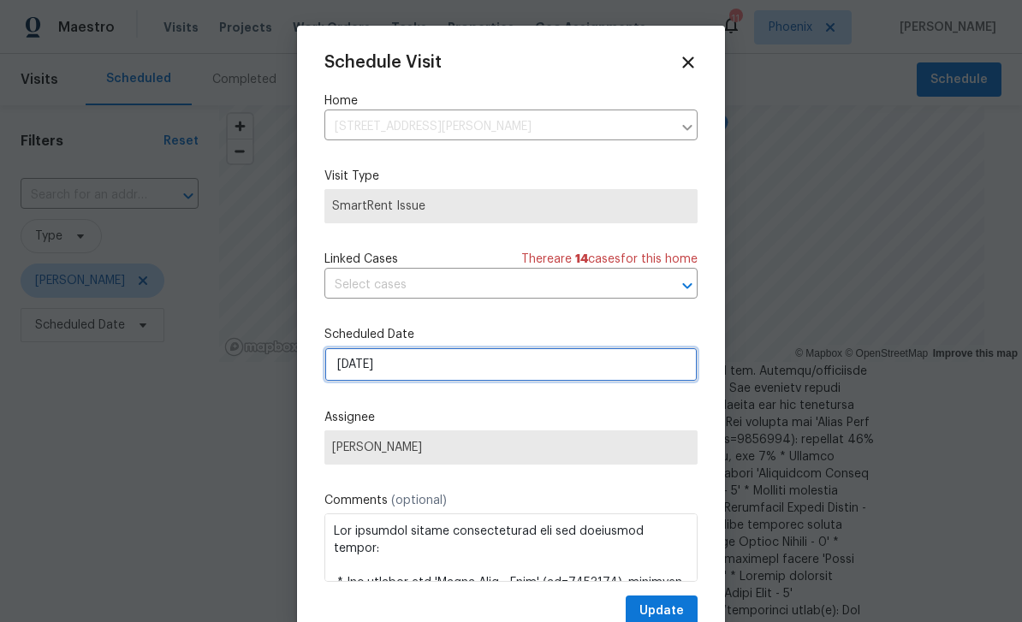
click at [483, 371] on input "8/14/2025" at bounding box center [510, 364] width 373 height 34
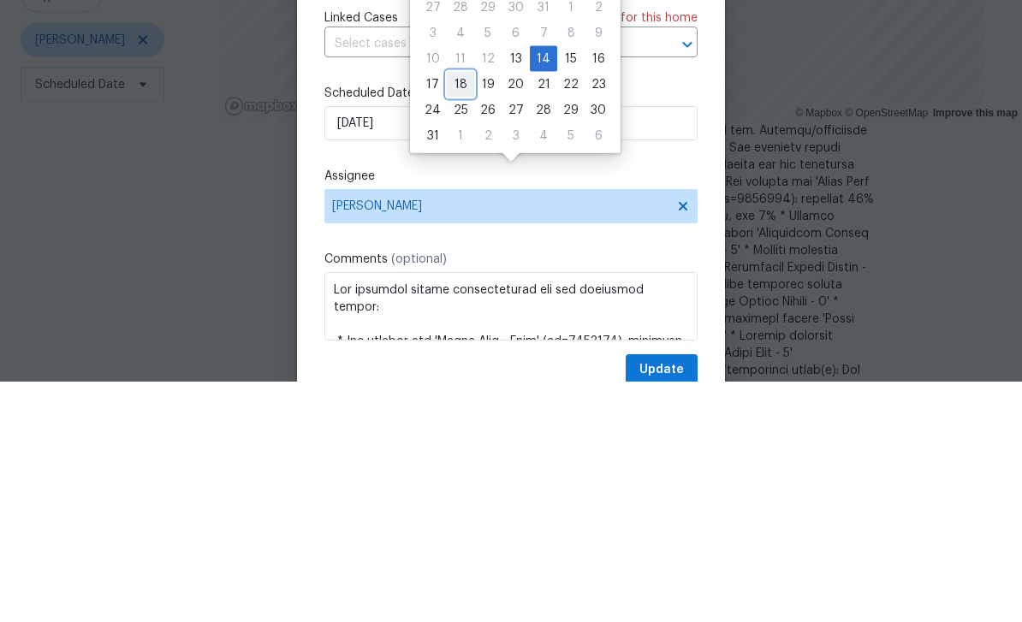
click at [454, 313] on div "18" at bounding box center [460, 325] width 27 height 24
type input "8/18/2025"
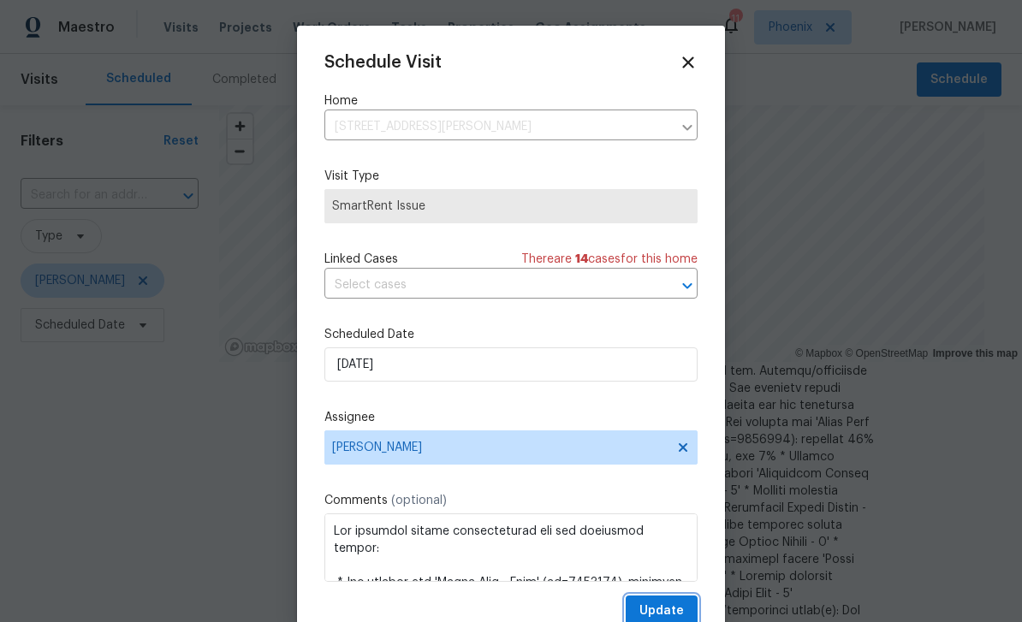
click at [680, 613] on span "Update" at bounding box center [661, 611] width 44 height 21
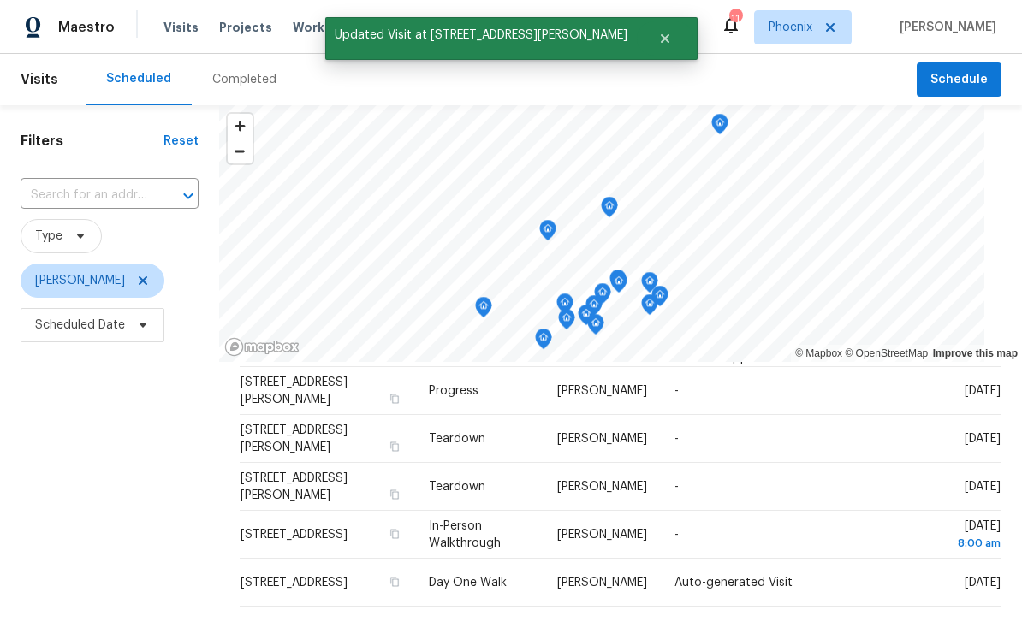
scroll to position [0, 0]
